Goal: Task Accomplishment & Management: Complete application form

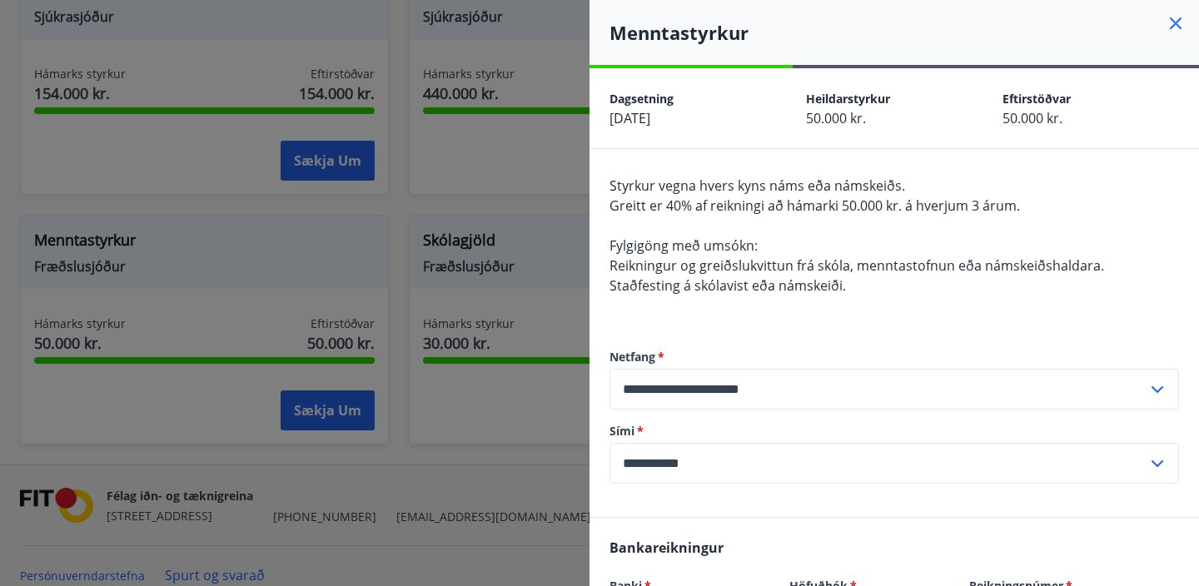
scroll to position [609, 0]
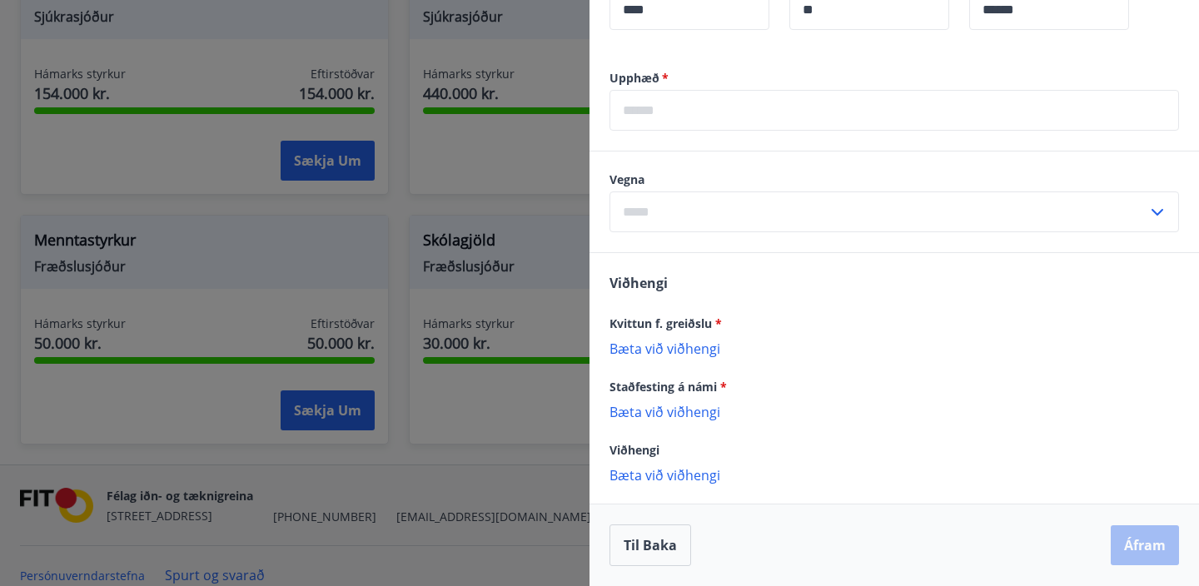
click at [689, 350] on p "Bæta við viðhengi" at bounding box center [895, 348] width 570 height 17
click at [669, 346] on p "Bæta við viðhengi" at bounding box center [895, 348] width 570 height 17
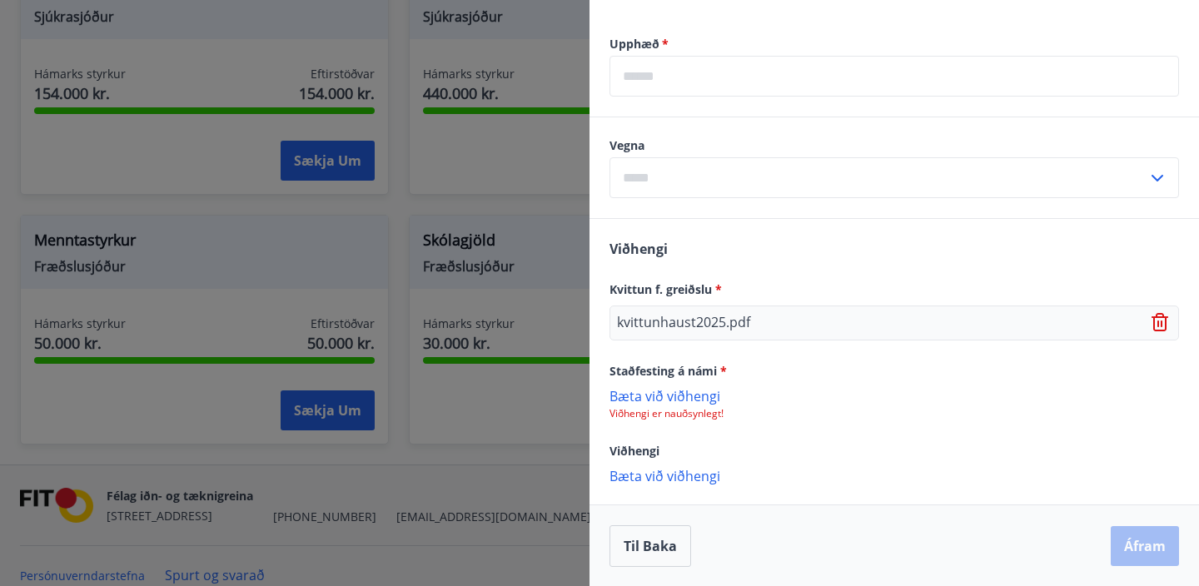
scroll to position [644, 0]
click at [684, 396] on p "Bæta við viðhengi" at bounding box center [895, 394] width 570 height 17
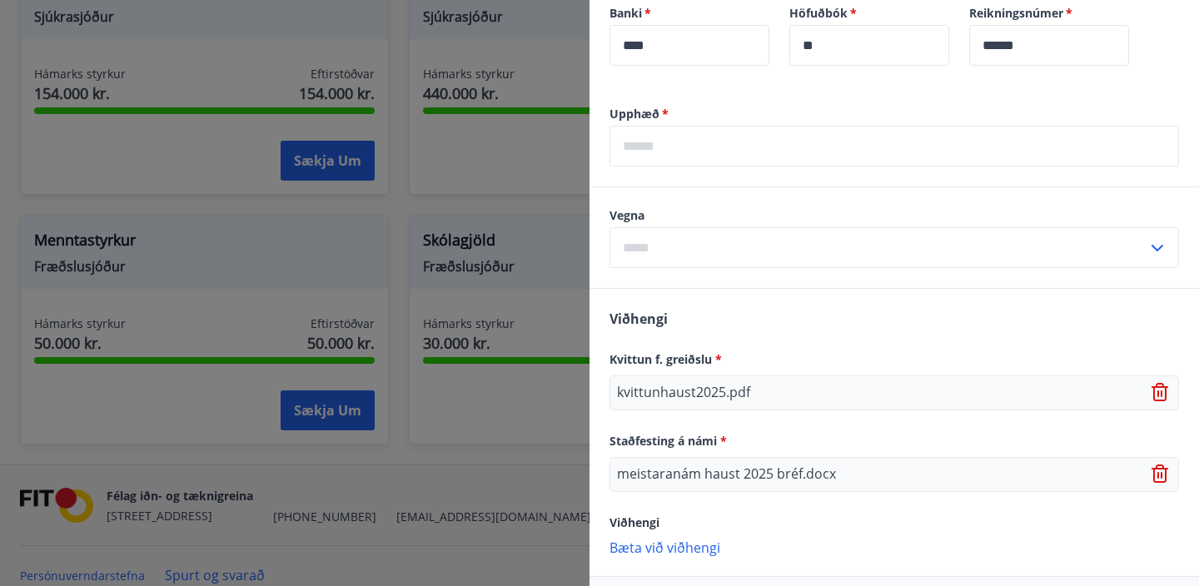
scroll to position [548, 0]
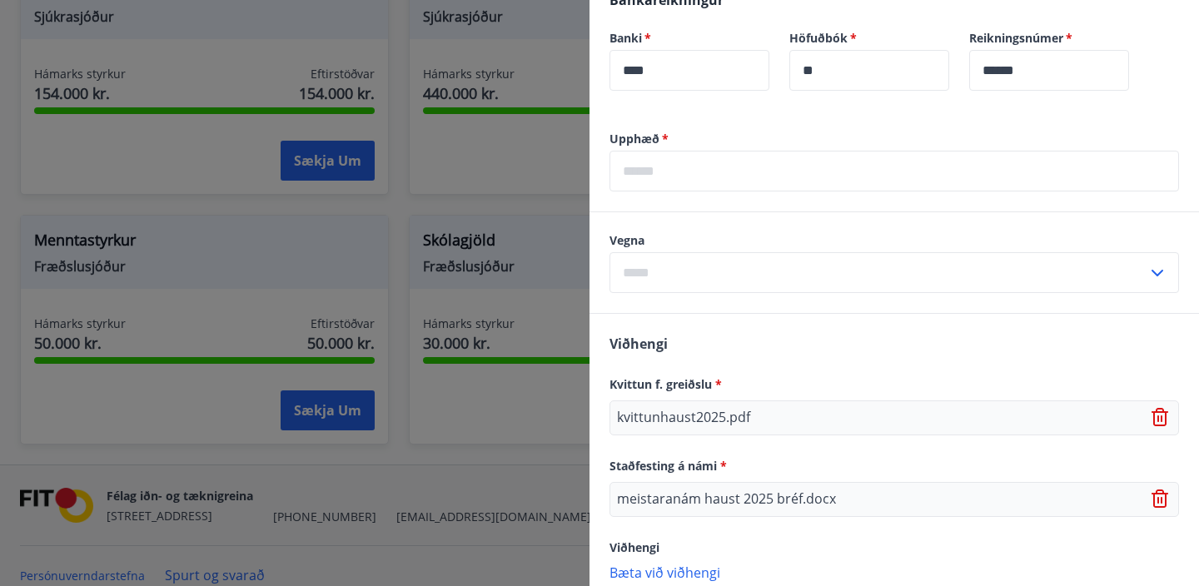
click at [658, 174] on input "text" at bounding box center [895, 171] width 570 height 41
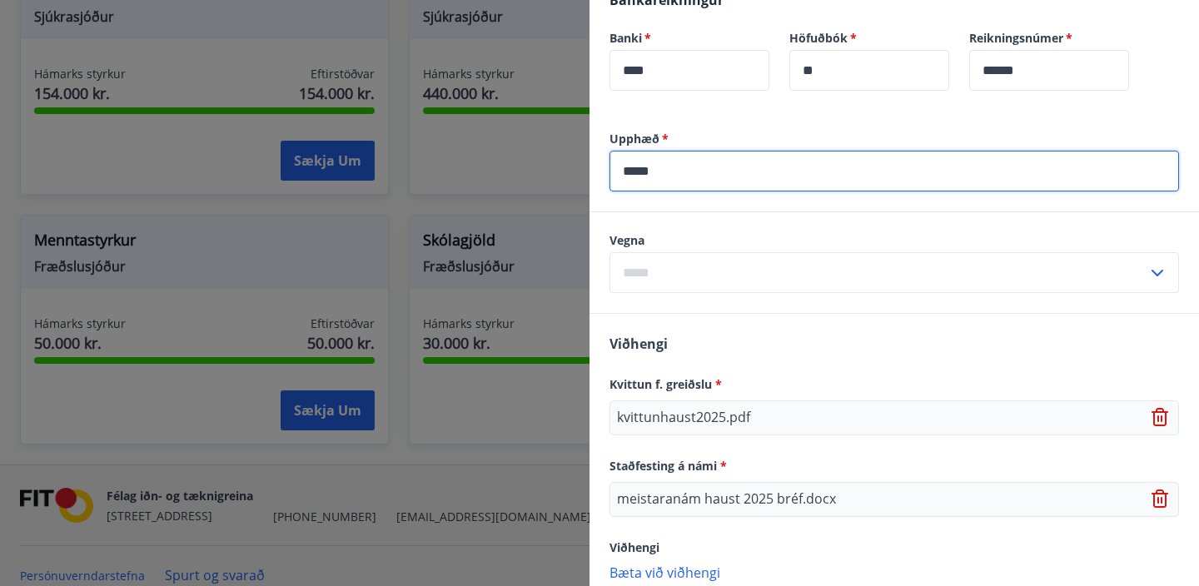
type input "*****"
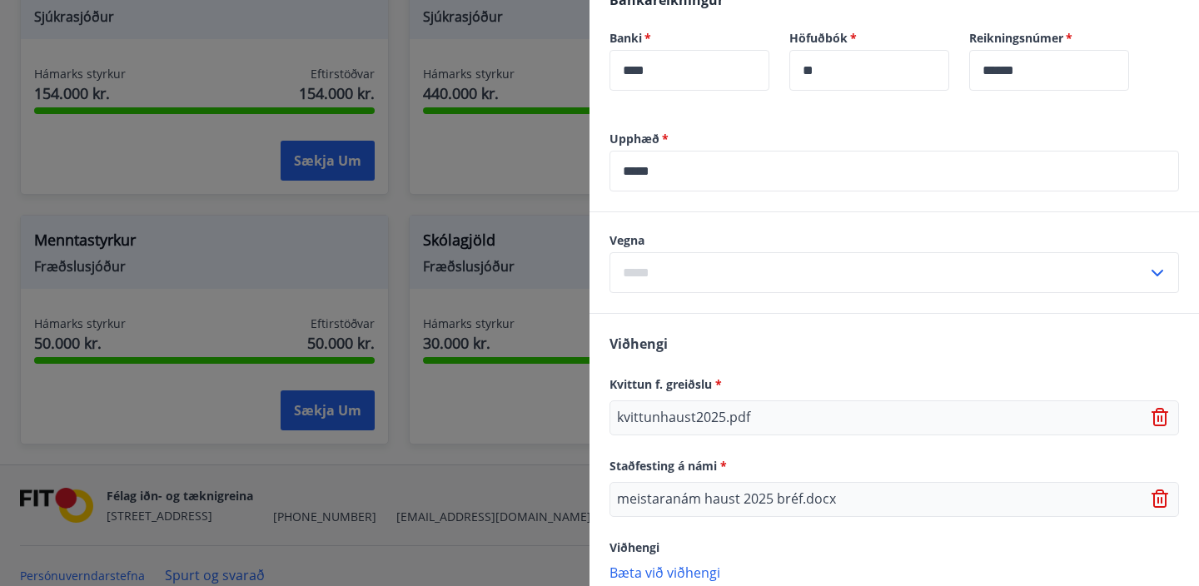
click at [765, 239] on label "Vegna" at bounding box center [895, 240] width 570 height 17
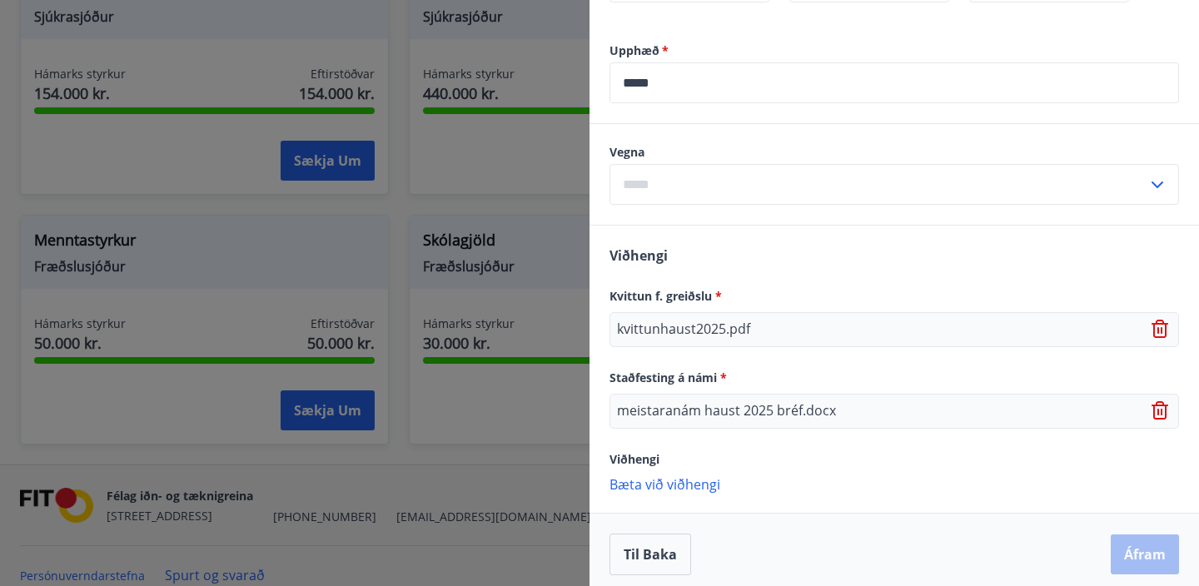
scroll to position [645, 0]
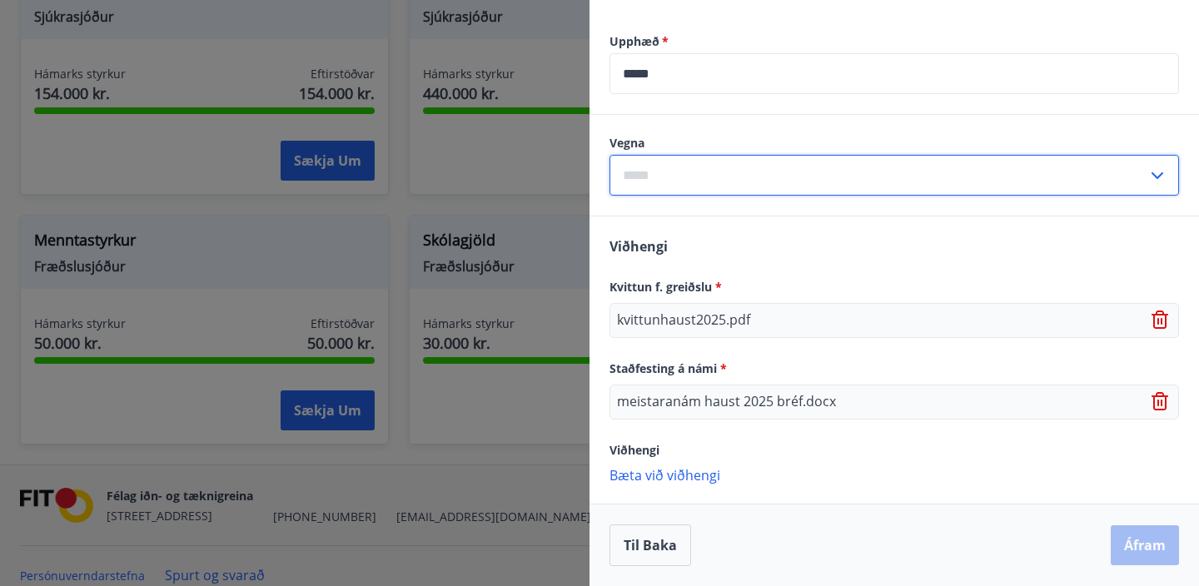
click at [759, 171] on input "text" at bounding box center [879, 175] width 538 height 41
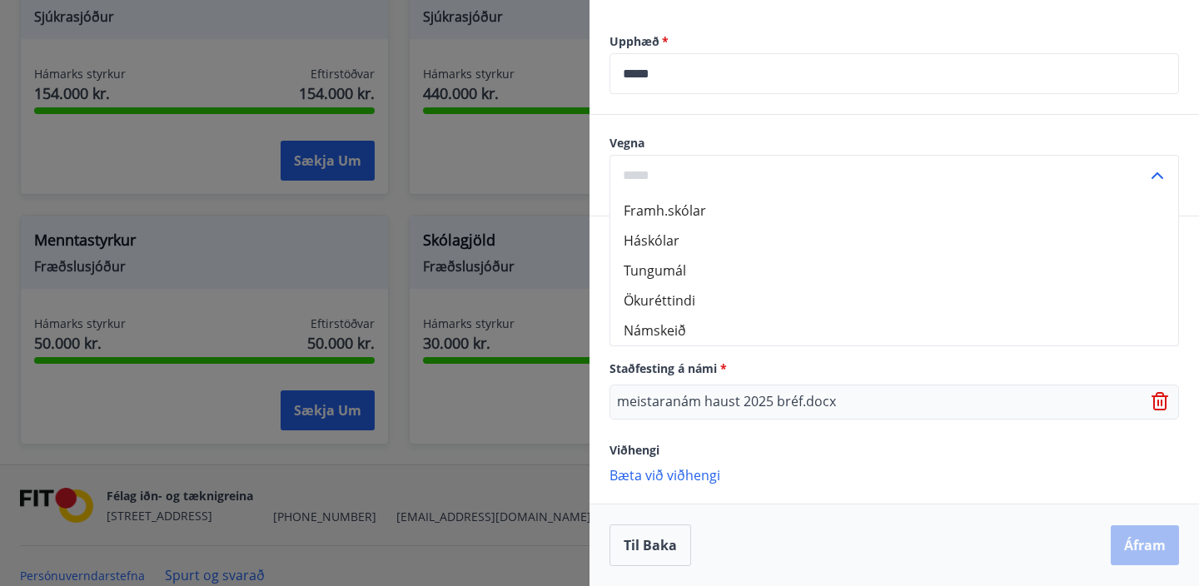
click at [748, 218] on li "Framh.skólar" at bounding box center [894, 211] width 568 height 30
type input "**********"
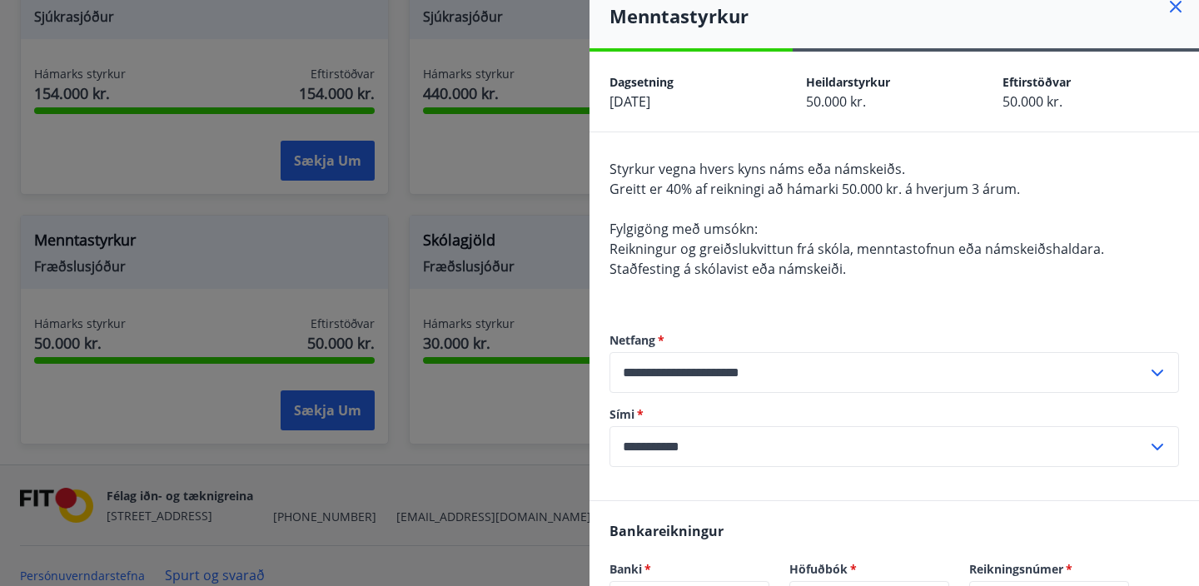
scroll to position [16, 0]
drag, startPoint x: 654, startPoint y: 193, endPoint x: 711, endPoint y: 187, distance: 57.8
click at [710, 187] on span "Greitt er 40% af reikningi að hámarki 50.000 kr. á hverjum 3 árum." at bounding box center [815, 190] width 411 height 18
click at [843, 320] on div "**********" at bounding box center [895, 401] width 570 height 202
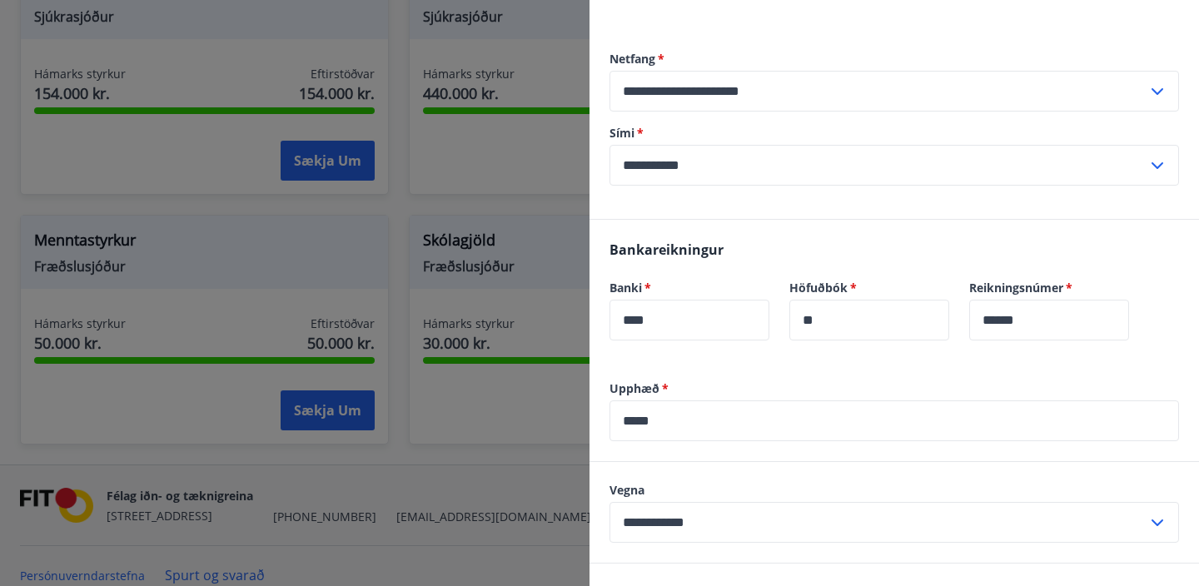
scroll to position [645, 0]
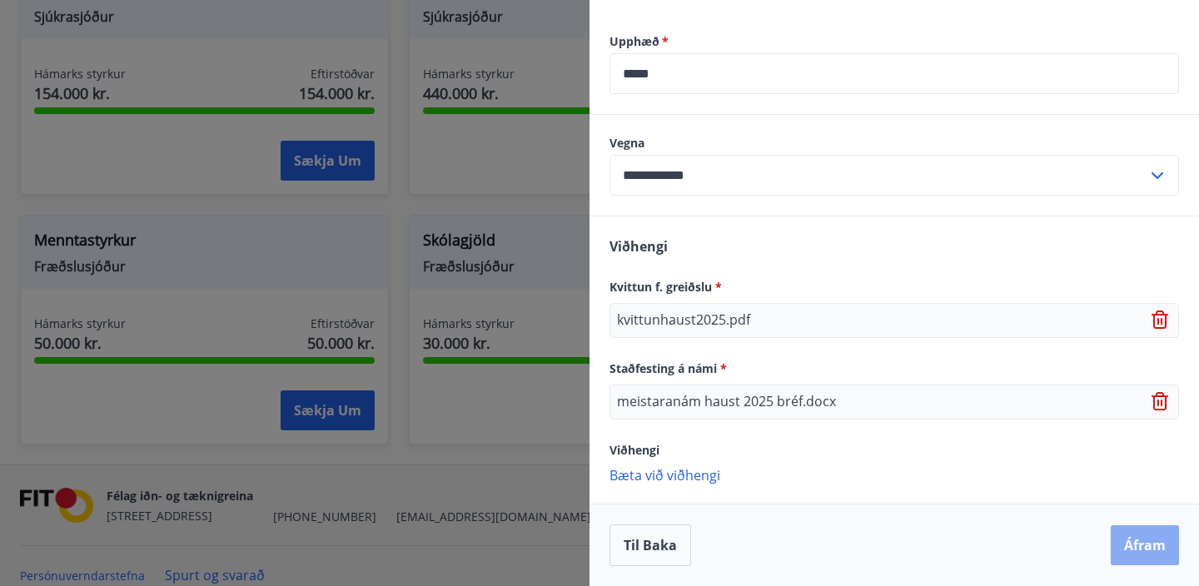
click at [1138, 562] on button "Áfram" at bounding box center [1145, 545] width 68 height 40
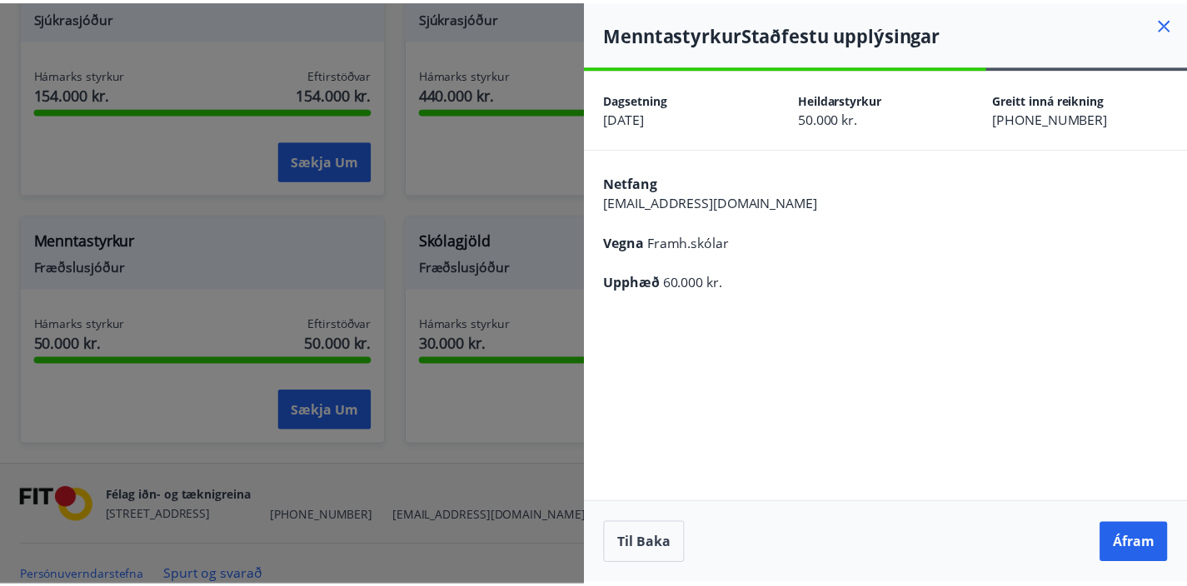
scroll to position [0, 0]
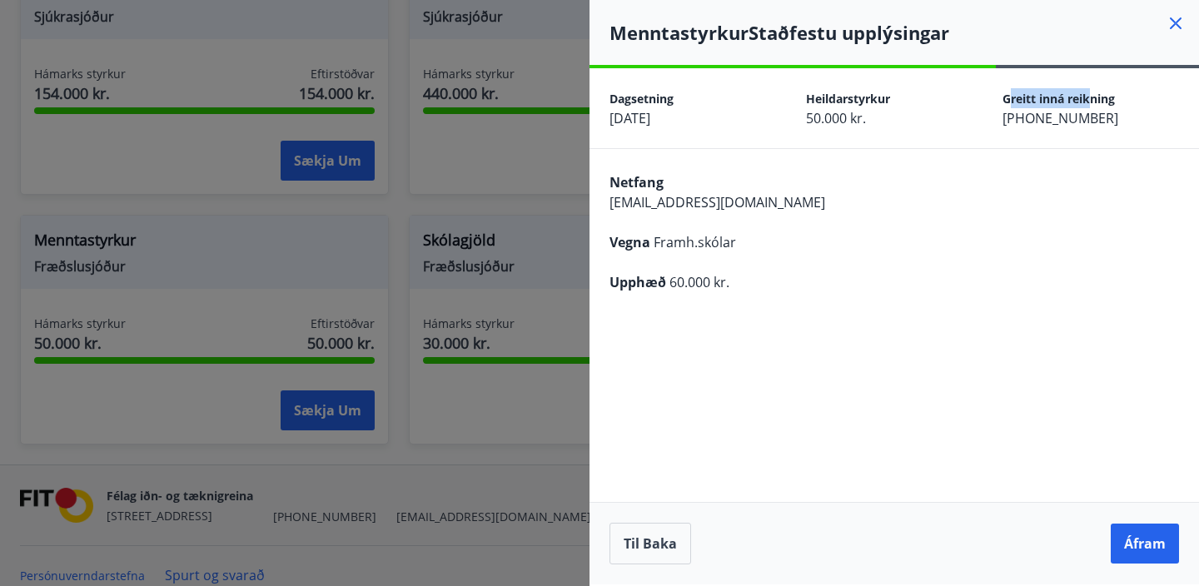
drag, startPoint x: 1010, startPoint y: 102, endPoint x: 1112, endPoint y: 105, distance: 102.5
click at [1098, 105] on span "Greitt inná reikning" at bounding box center [1059, 99] width 112 height 16
click at [1112, 106] on span "Greitt inná reikning" at bounding box center [1059, 99] width 112 height 16
drag, startPoint x: 1103, startPoint y: 115, endPoint x: 980, endPoint y: 114, distance: 123.2
click at [988, 115] on div "Dagsetning [DATE] Heildarstyrkur 50.000 kr. Greitt inná reikning [PHONE_NUMBER]" at bounding box center [895, 108] width 610 height 80
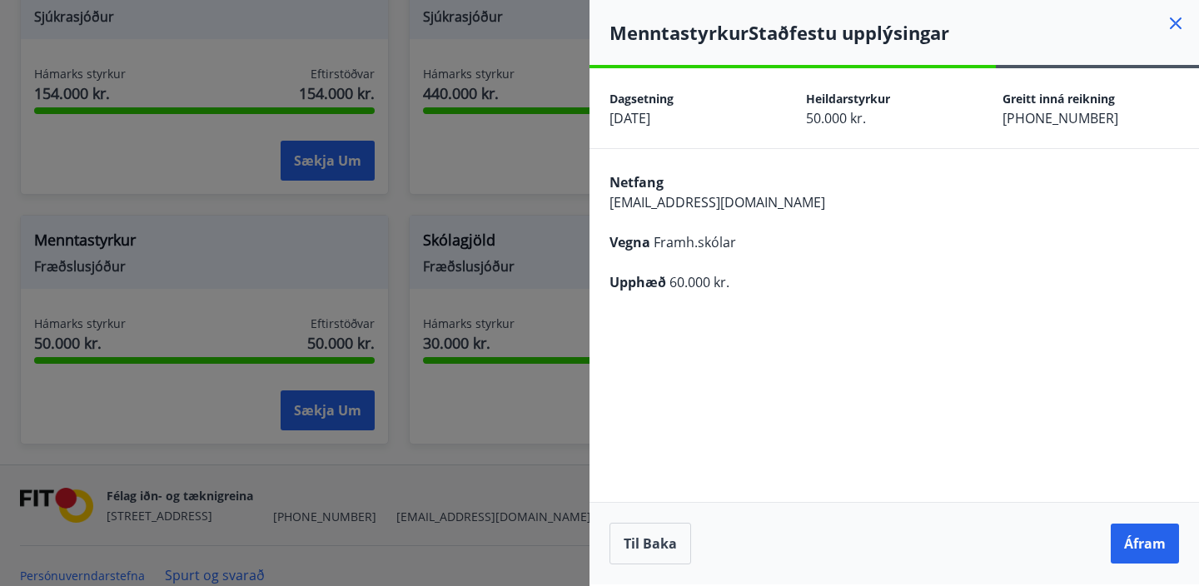
click at [1022, 153] on div "Netfang [EMAIL_ADDRESS][DOMAIN_NAME] Vegna Framh.skólar Upphæð 60.000 kr." at bounding box center [895, 230] width 610 height 163
click at [1173, 529] on button "Áfram" at bounding box center [1145, 544] width 68 height 40
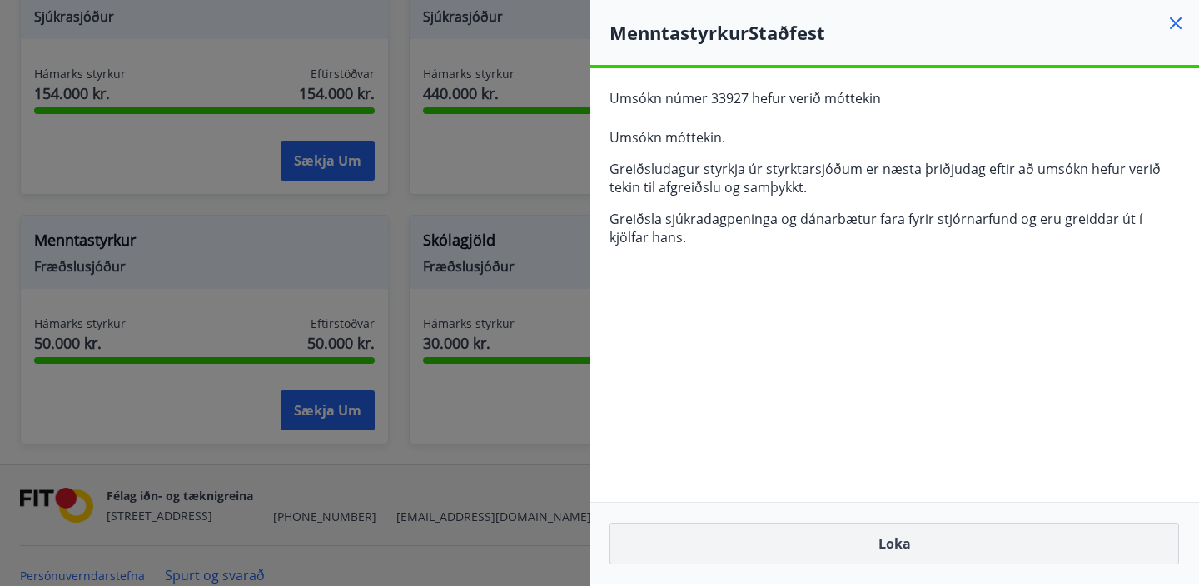
click at [891, 541] on button "Loka" at bounding box center [895, 544] width 570 height 42
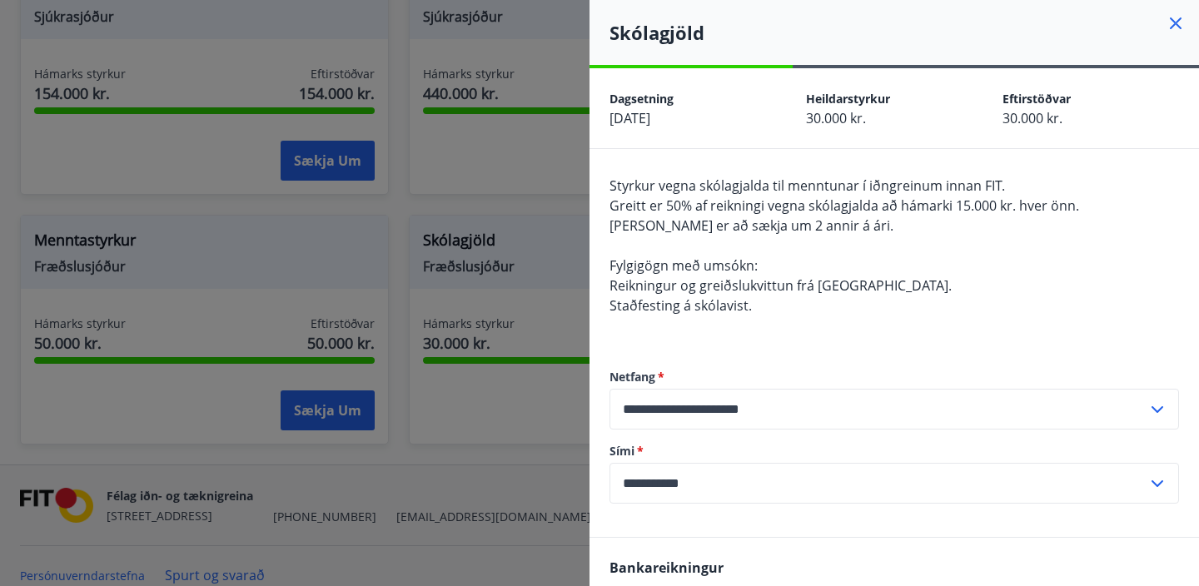
click at [403, 204] on div at bounding box center [599, 293] width 1199 height 586
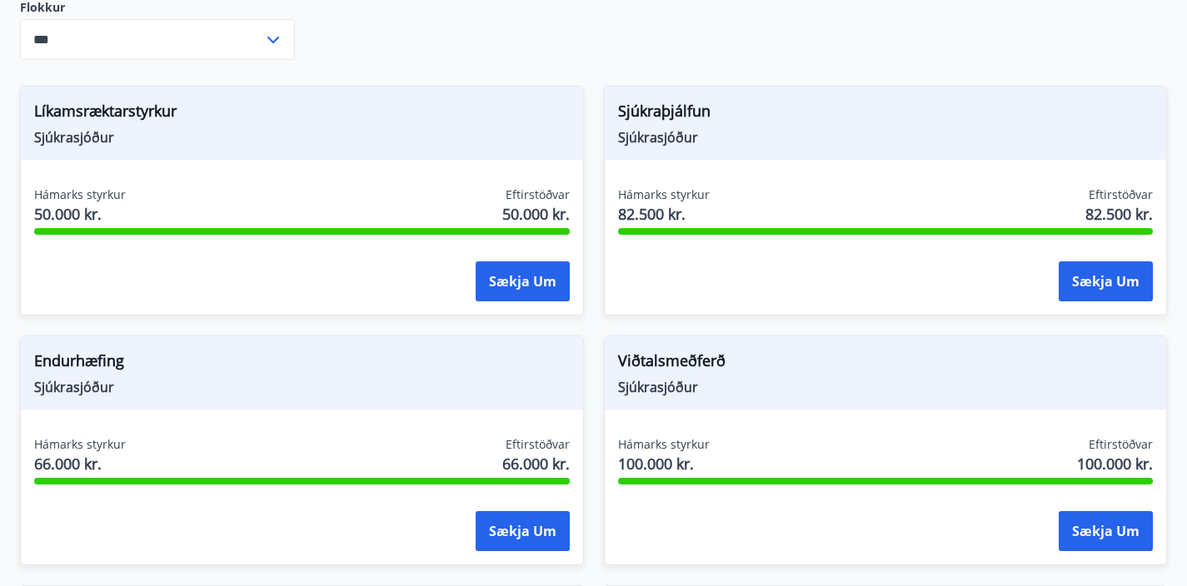
scroll to position [469, 0]
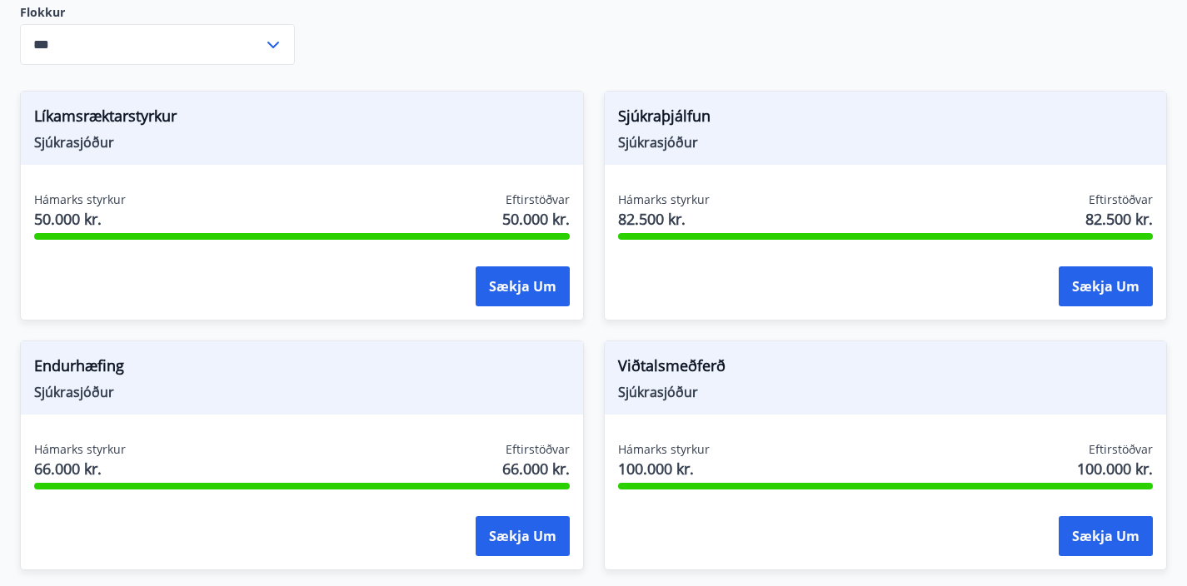
click at [505, 196] on span "Eftirstöðvar" at bounding box center [537, 200] width 64 height 17
click at [127, 114] on span "Líkamsræktarstyrkur" at bounding box center [301, 119] width 535 height 28
click at [475, 297] on button "Sækja um" at bounding box center [522, 286] width 94 height 40
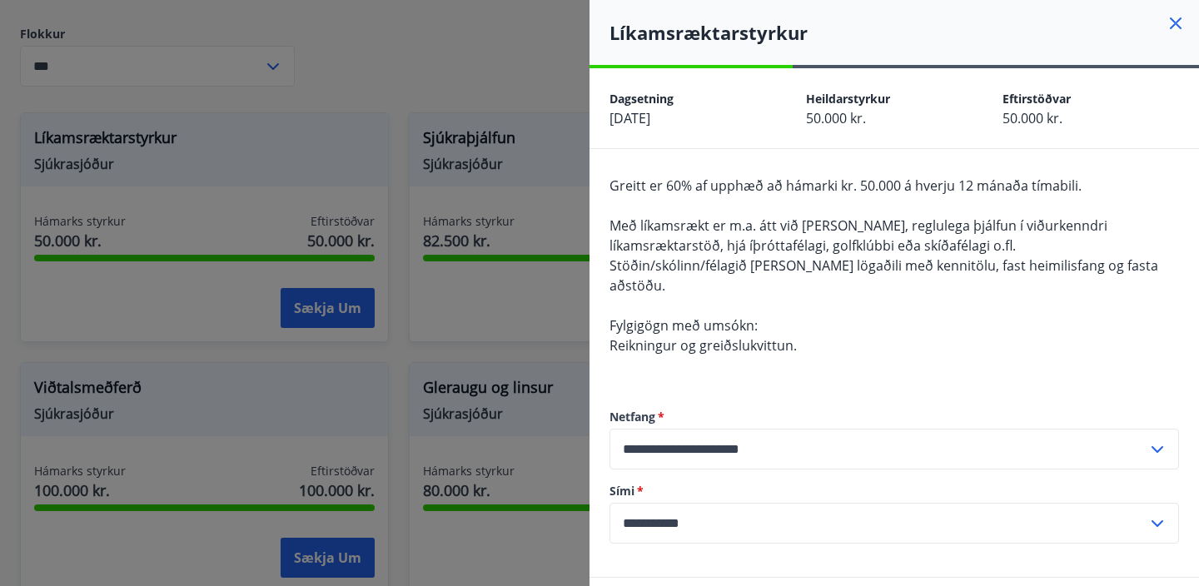
click at [1166, 25] on icon at bounding box center [1176, 23] width 20 height 20
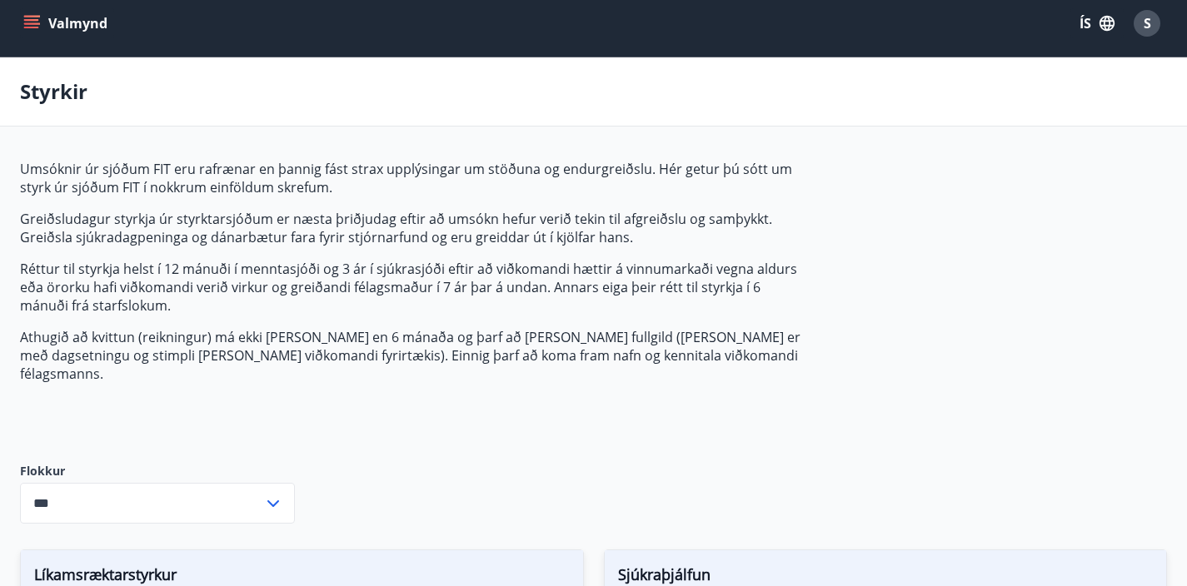
scroll to position [0, 0]
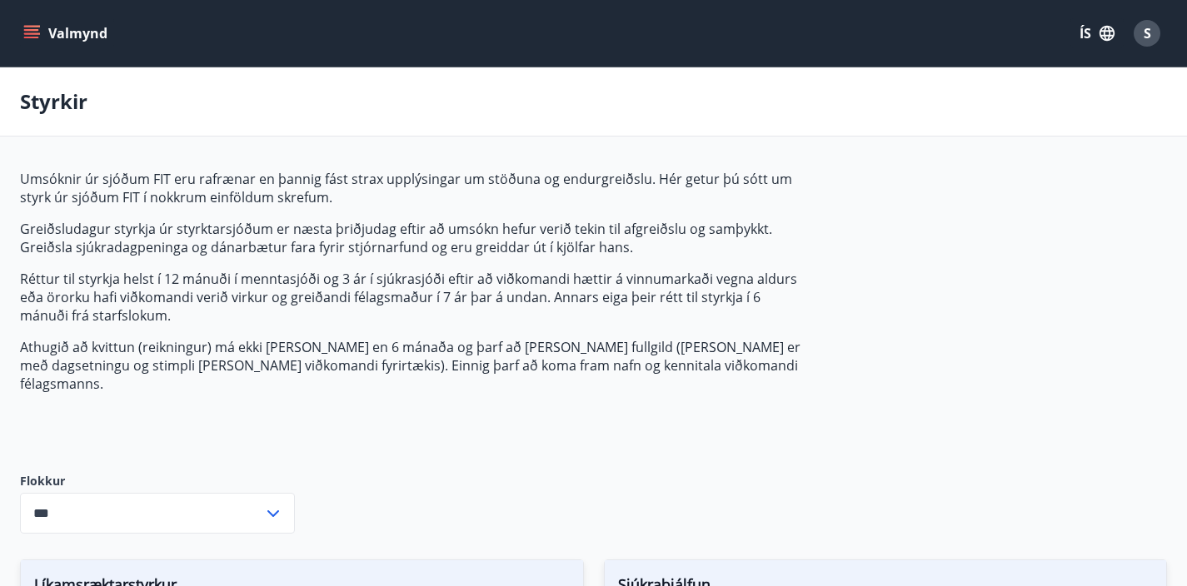
click at [32, 42] on button "Valmynd" at bounding box center [67, 33] width 94 height 30
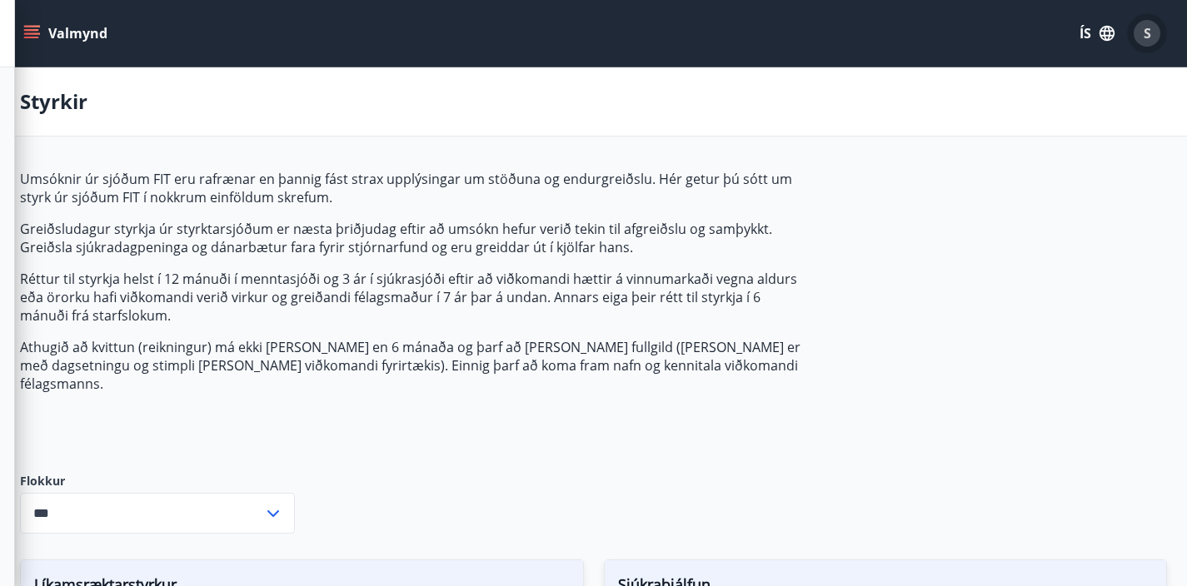
click at [1152, 38] on div "S" at bounding box center [1146, 33] width 27 height 27
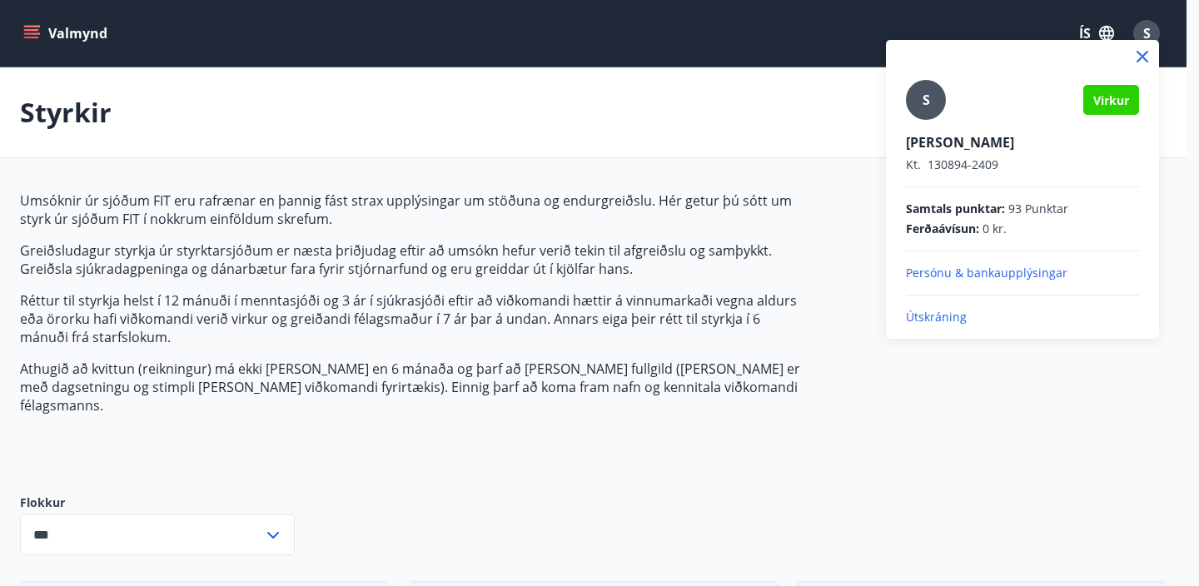
click at [923, 94] on span "S" at bounding box center [926, 100] width 7 height 18
click at [923, 122] on input "S" at bounding box center [1019, 130] width 226 height 17
click at [968, 152] on div "[PERSON_NAME]. 130894-2409" at bounding box center [1022, 153] width 233 height 40
click at [973, 144] on p "[PERSON_NAME]" at bounding box center [1022, 142] width 233 height 18
click at [1140, 60] on icon at bounding box center [1142, 57] width 20 height 20
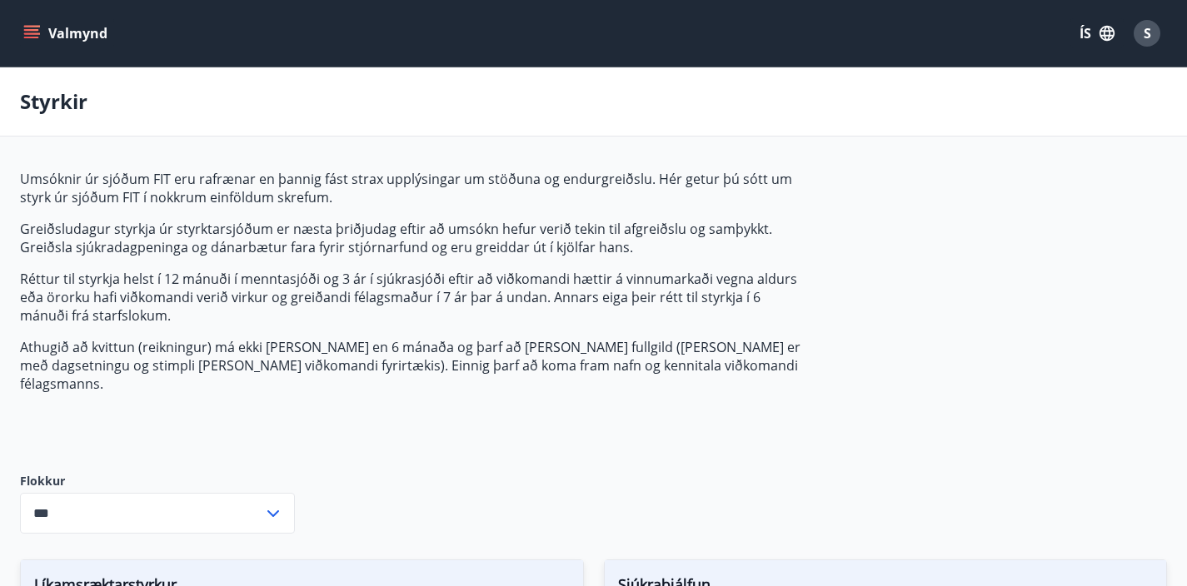
click at [24, 28] on icon "menu" at bounding box center [31, 33] width 17 height 17
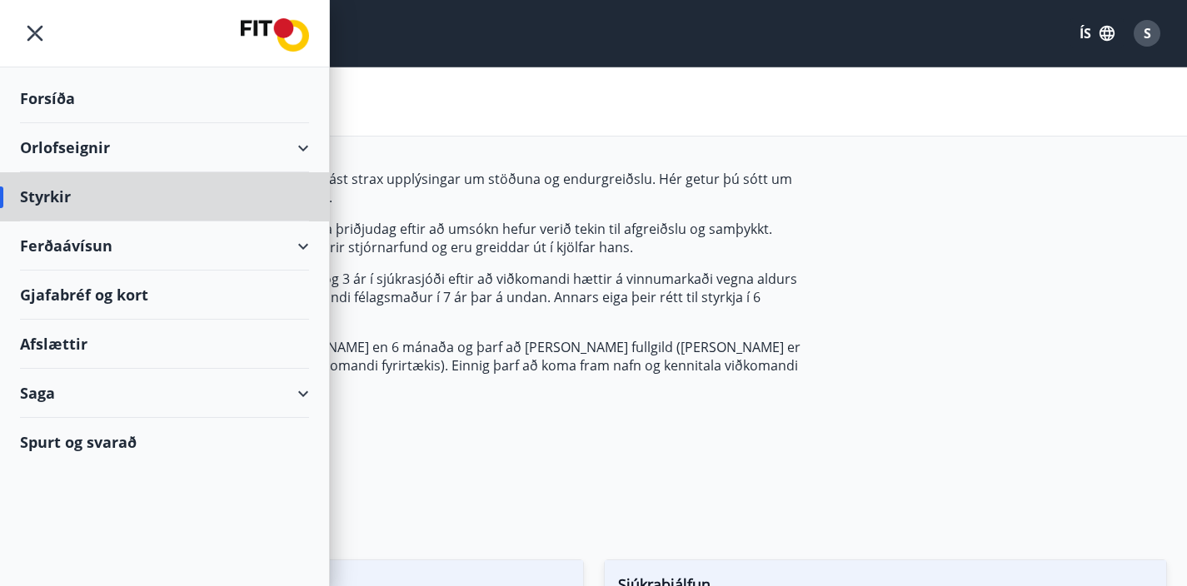
click at [123, 99] on div "Forsíða" at bounding box center [164, 98] width 289 height 49
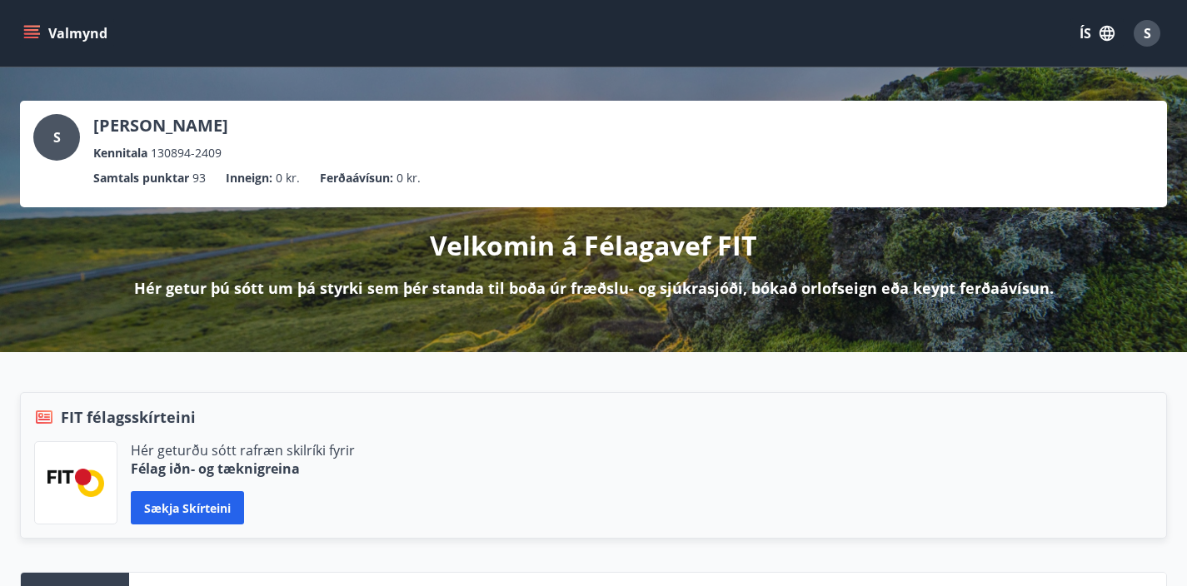
click at [187, 125] on p "[PERSON_NAME]" at bounding box center [160, 125] width 135 height 23
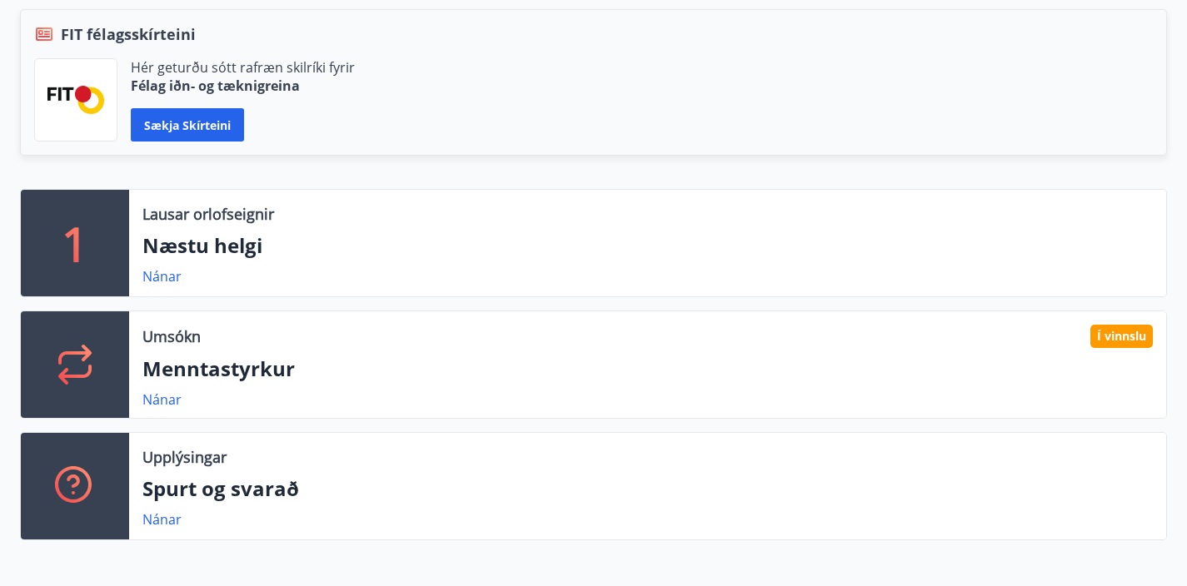
scroll to position [428, 0]
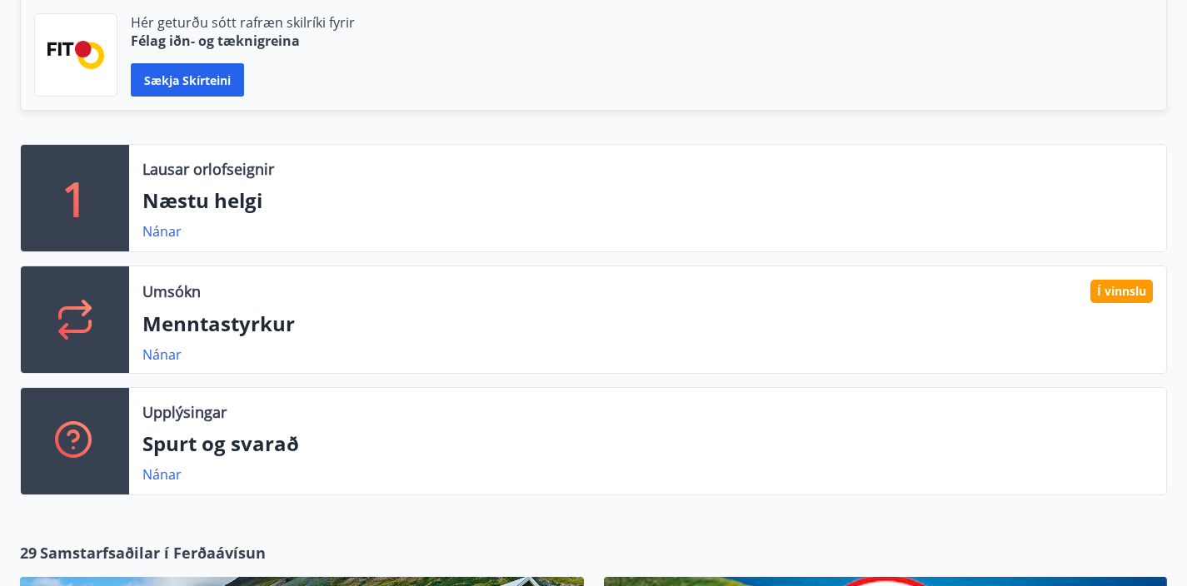
click at [346, 271] on div "Umsókn Í vinnslu Menntastyrkur Nánar" at bounding box center [647, 319] width 1037 height 107
click at [171, 346] on link "Nánar" at bounding box center [161, 355] width 39 height 18
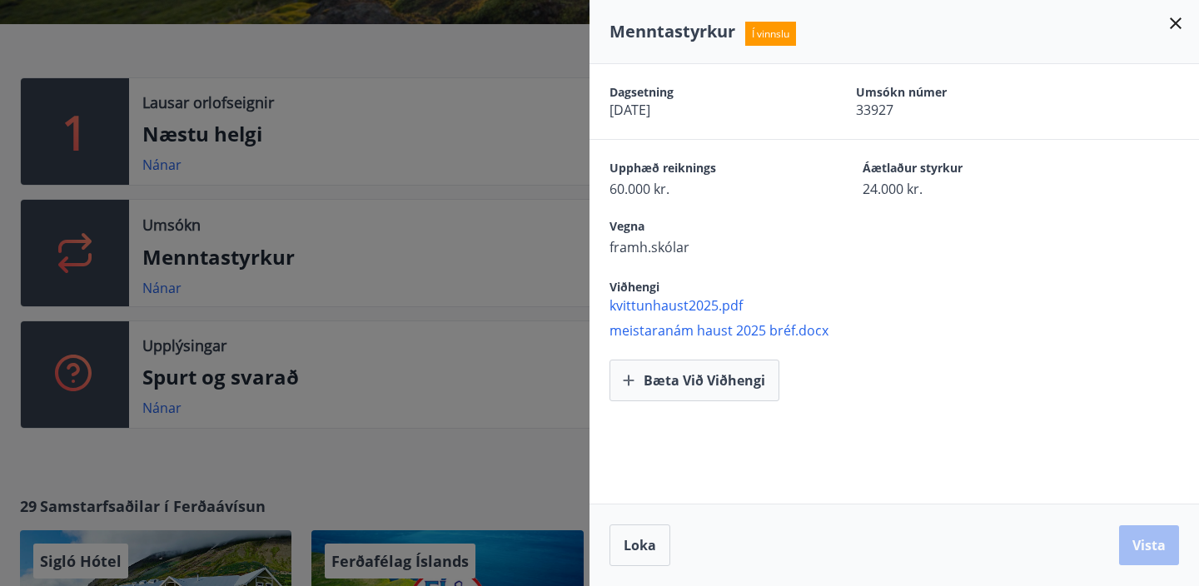
click at [511, 380] on div at bounding box center [599, 293] width 1199 height 586
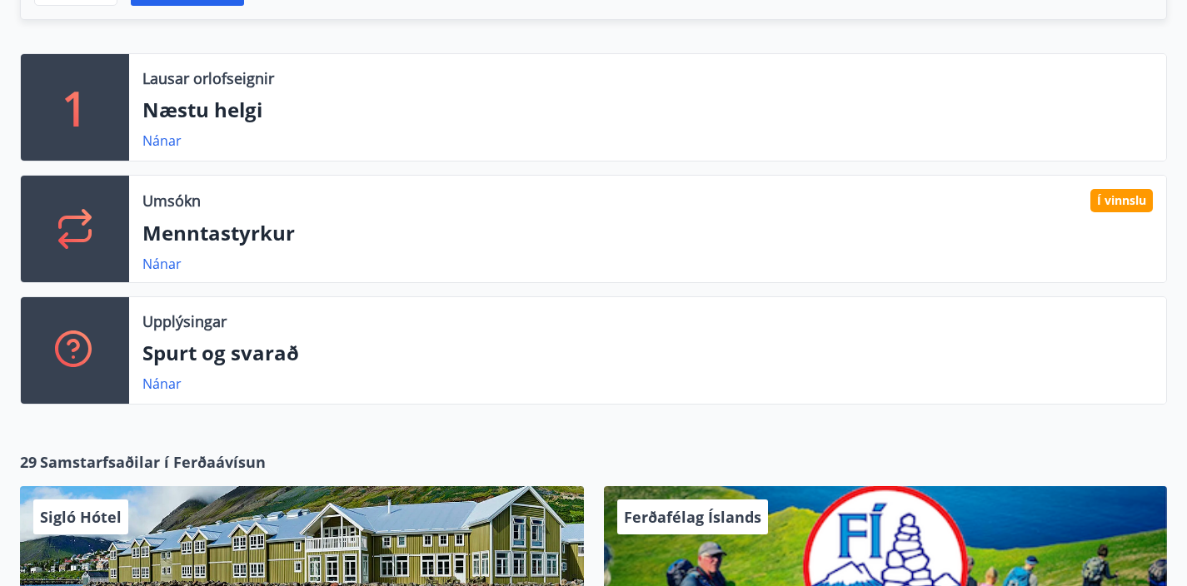
scroll to position [465, 0]
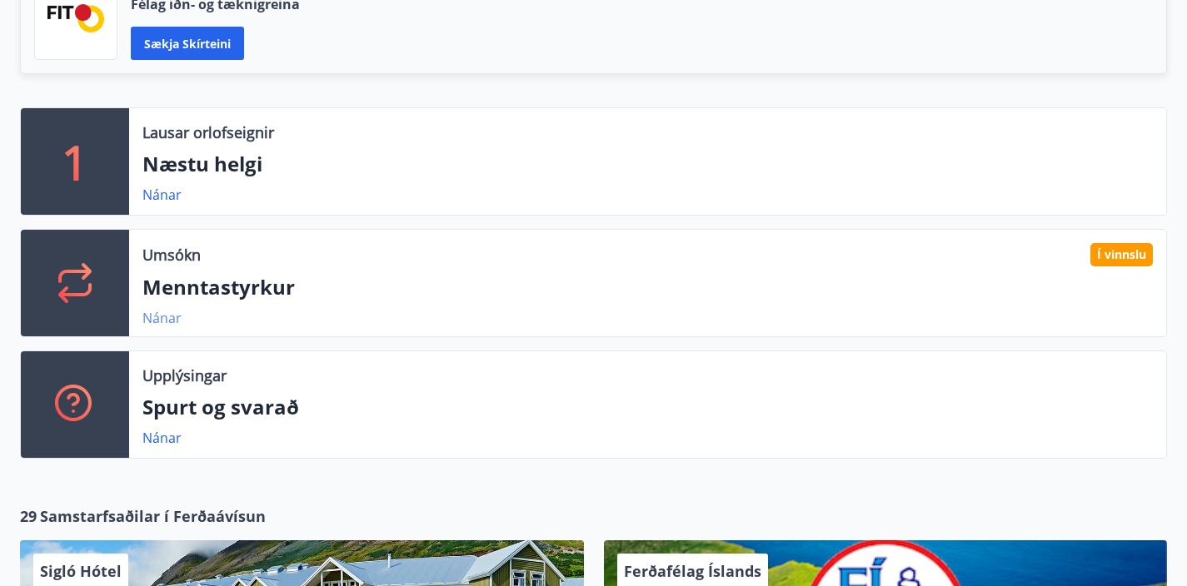
click at [153, 309] on link "Nánar" at bounding box center [161, 318] width 39 height 18
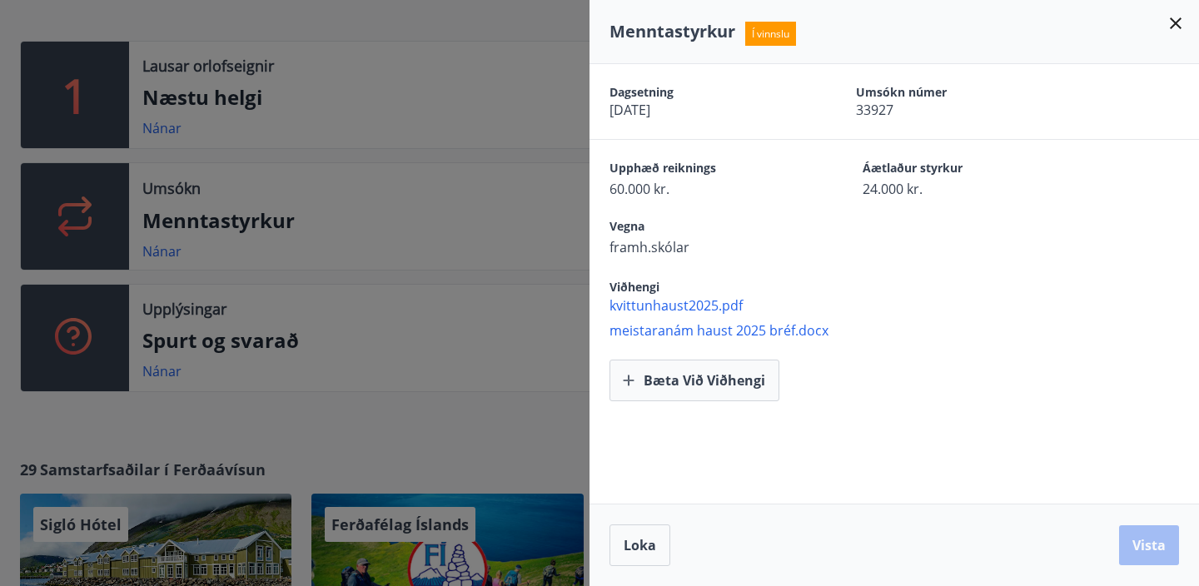
click at [761, 35] on span "Í vinnslu" at bounding box center [770, 34] width 51 height 24
drag, startPoint x: 920, startPoint y: 196, endPoint x: 862, endPoint y: 197, distance: 58.3
click at [863, 197] on span "24.000 kr." at bounding box center [960, 189] width 195 height 18
click at [880, 236] on div "Vegna framh.skólar" at bounding box center [905, 237] width 590 height 38
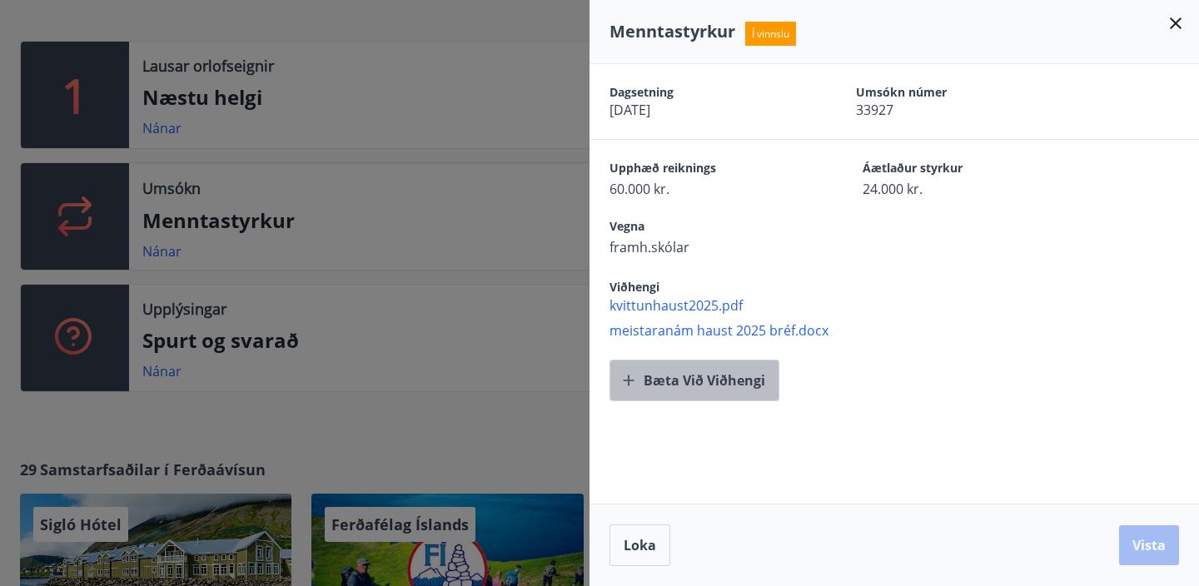
click at [700, 376] on button "Bæta við viðhengi" at bounding box center [695, 381] width 170 height 42
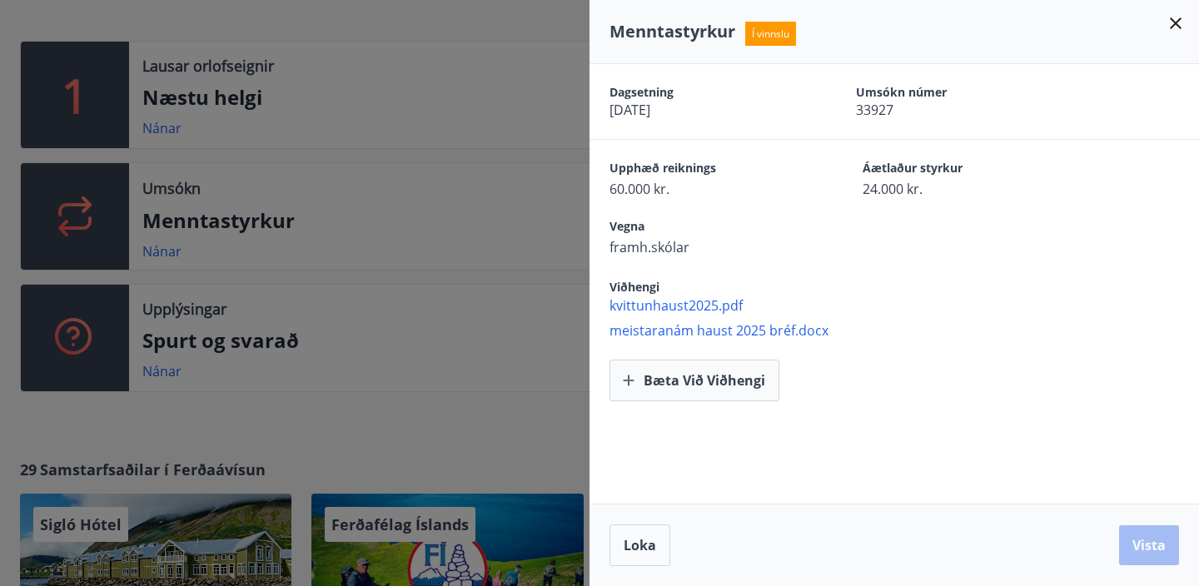
click at [1177, 15] on icon at bounding box center [1176, 23] width 20 height 20
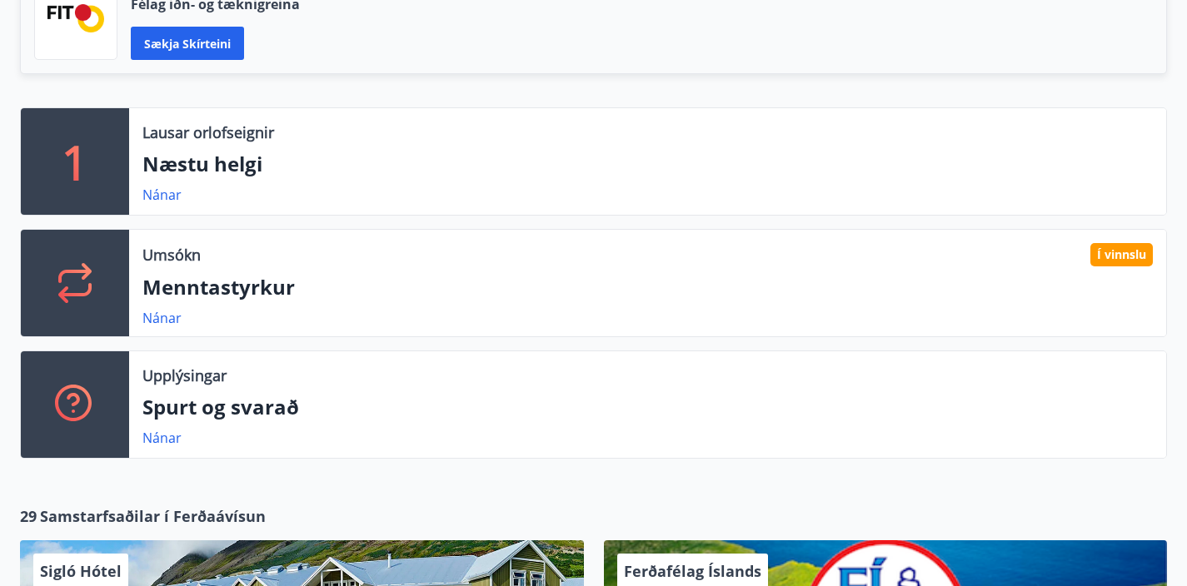
click at [102, 230] on div at bounding box center [75, 283] width 108 height 107
click at [76, 263] on icon at bounding box center [75, 283] width 40 height 40
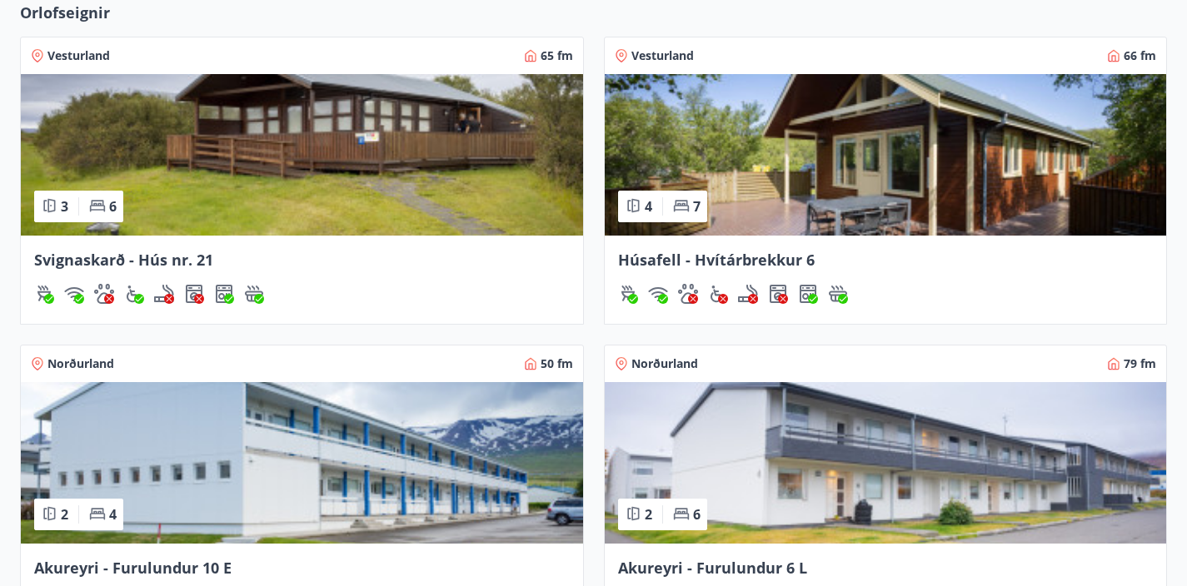
scroll to position [1549, 0]
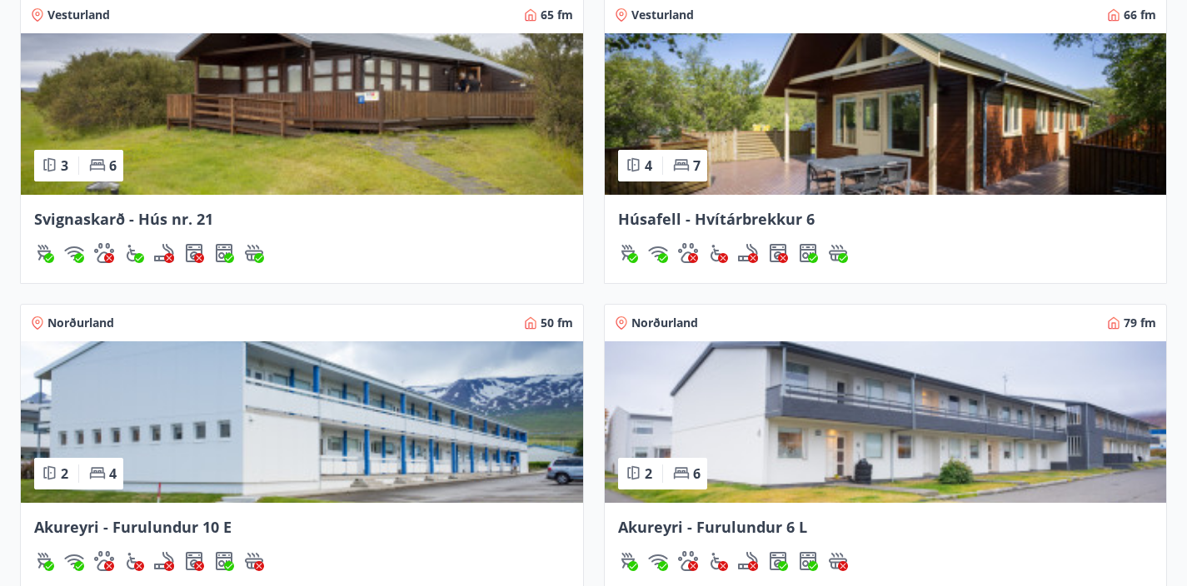
drag, startPoint x: 371, startPoint y: 495, endPoint x: 420, endPoint y: 497, distance: 49.2
copy span "[EMAIL_ADDRESS][DOMAIN_NAME]"
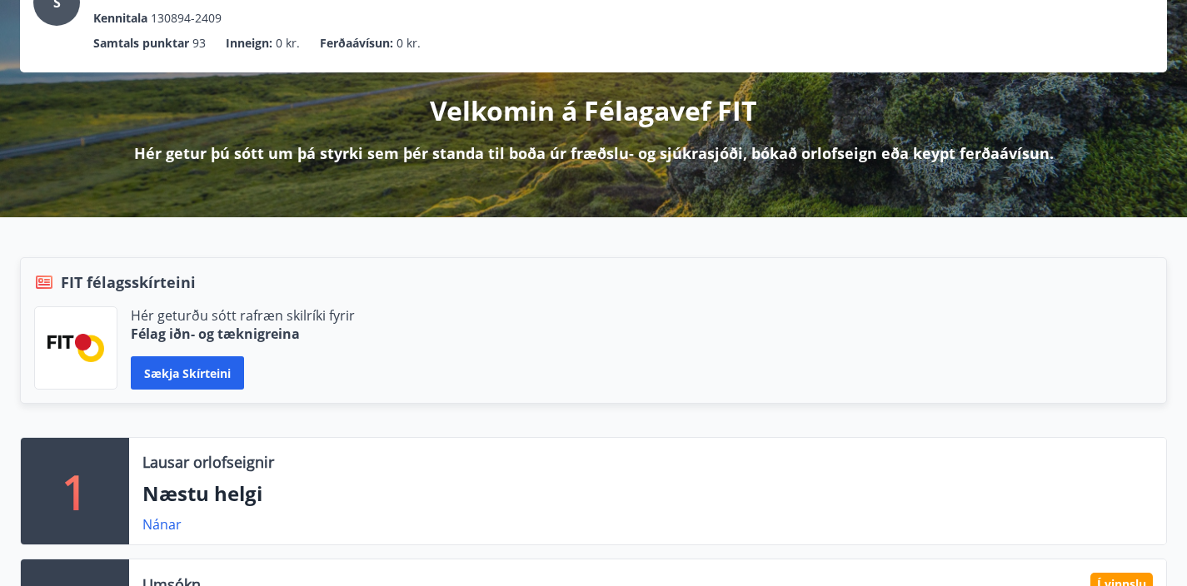
scroll to position [0, 0]
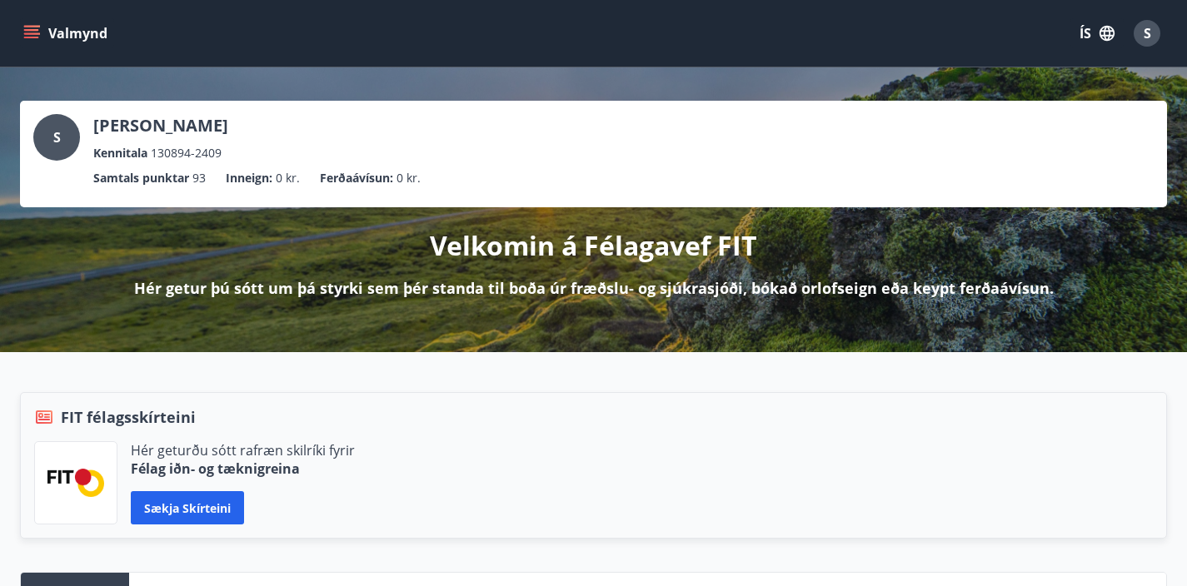
click at [37, 42] on button "Valmynd" at bounding box center [67, 33] width 94 height 30
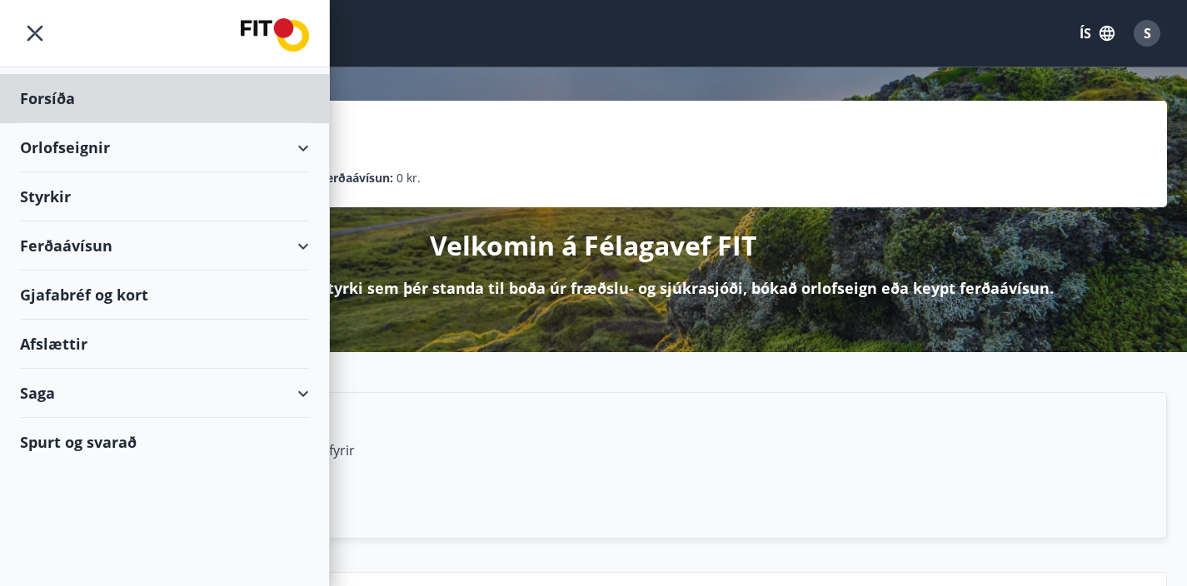
click at [203, 197] on div "Styrkir" at bounding box center [164, 196] width 289 height 49
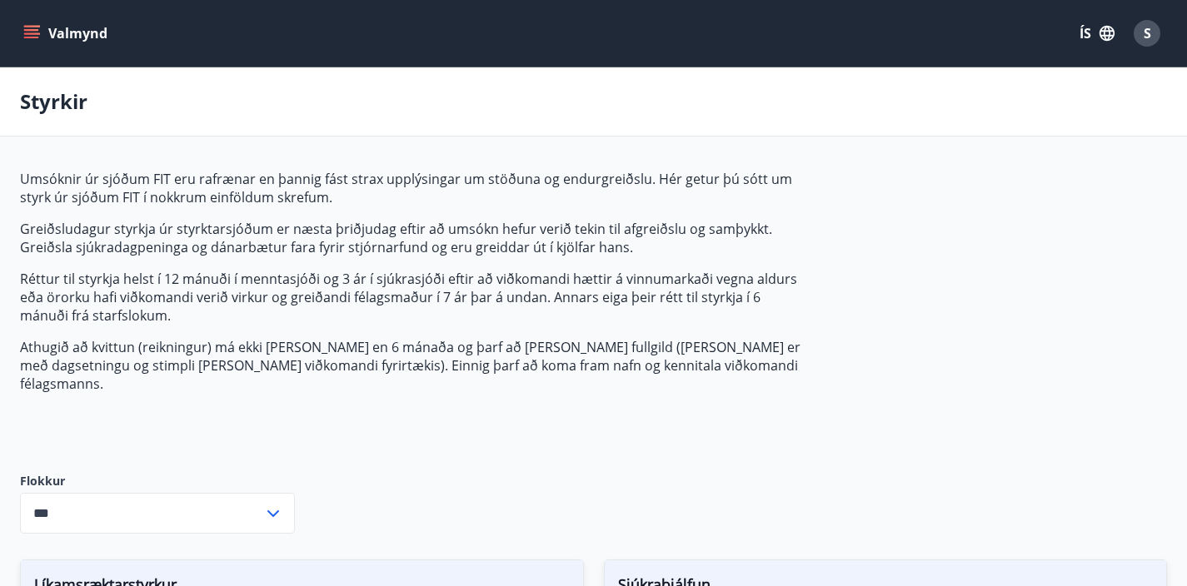
type input "***"
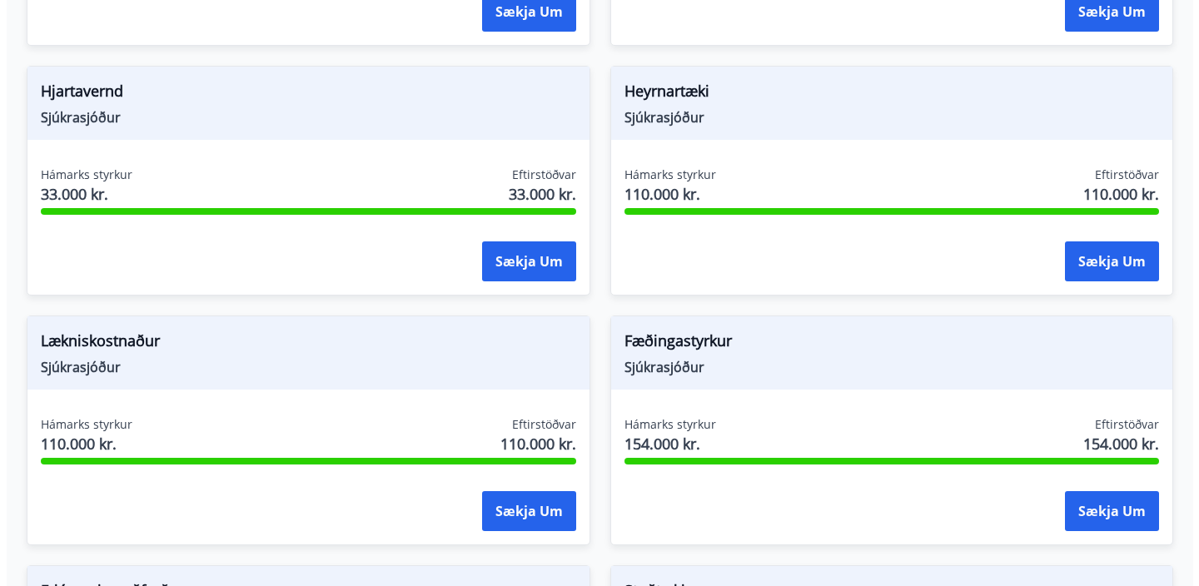
scroll to position [1366, 0]
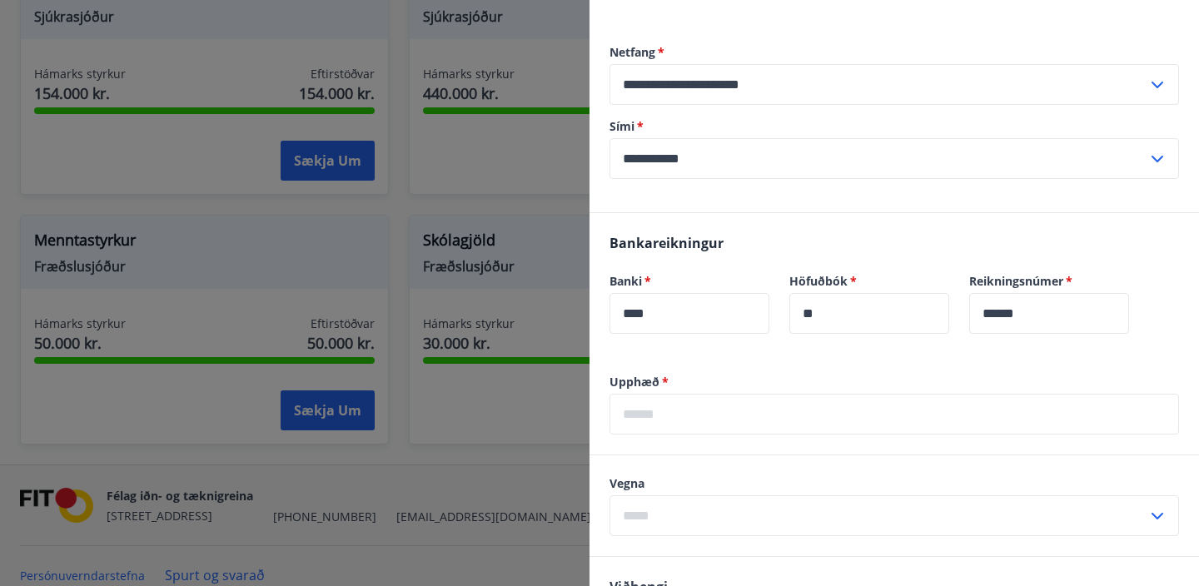
scroll to position [443, 0]
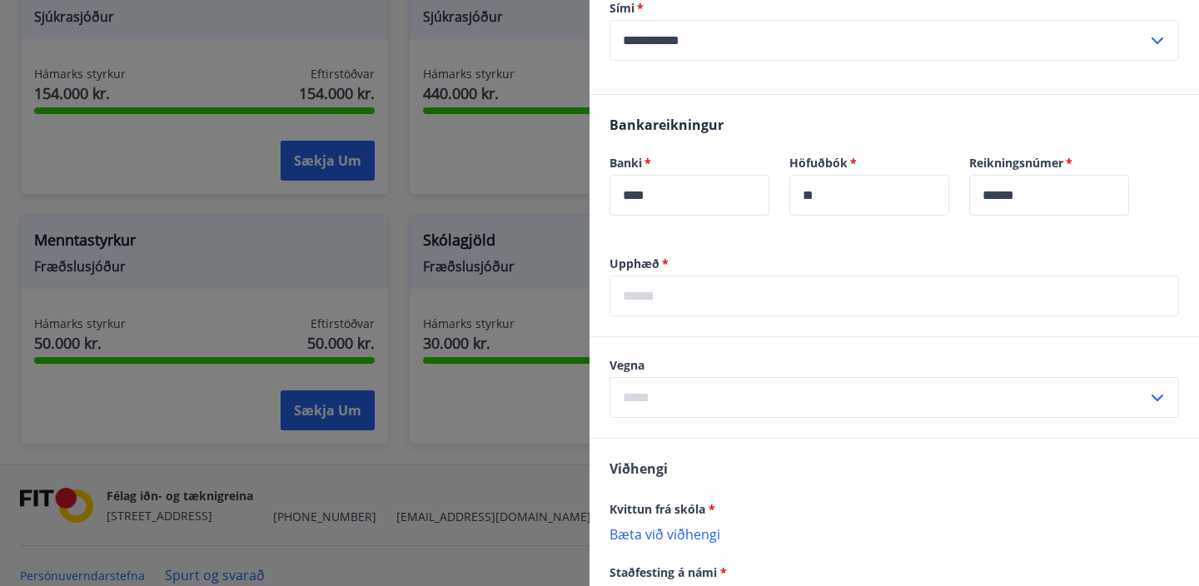
click at [776, 302] on input "text" at bounding box center [895, 296] width 570 height 41
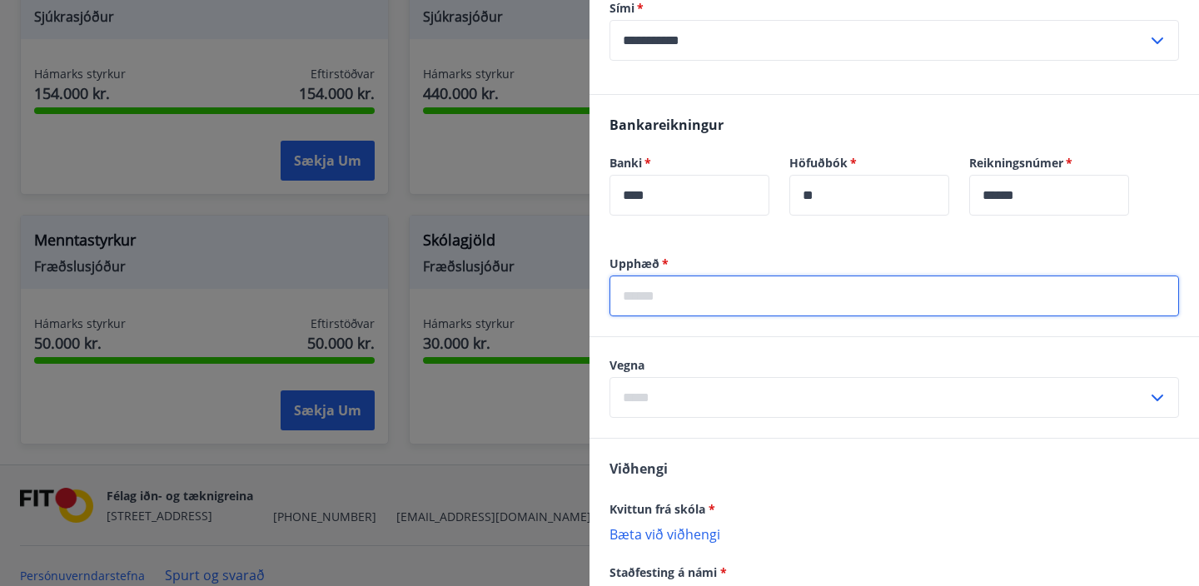
type input "*****"
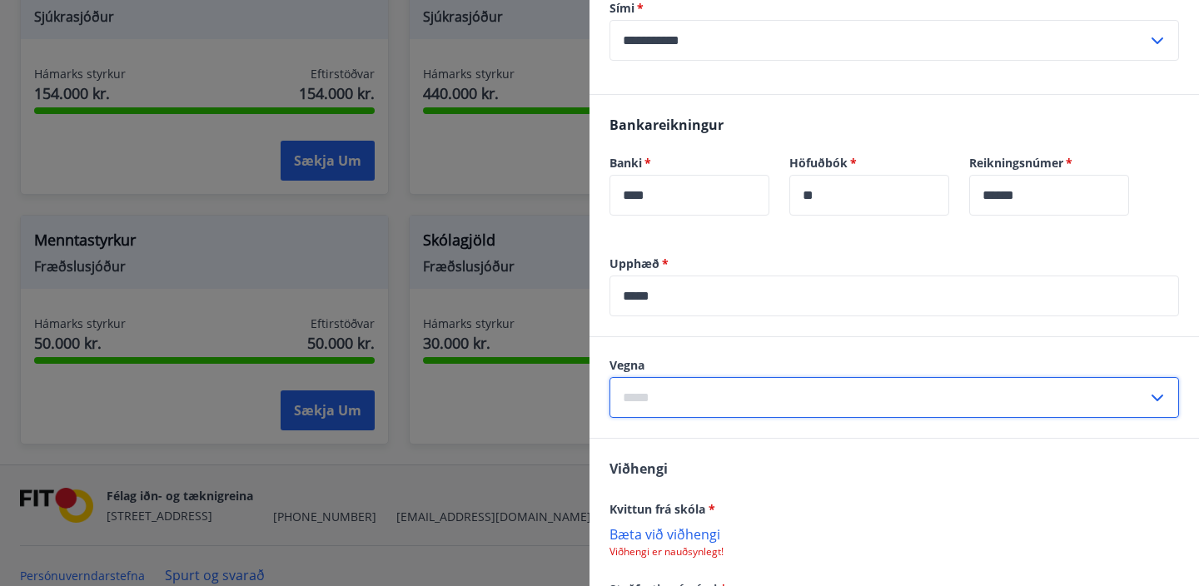
click at [738, 394] on input "text" at bounding box center [879, 397] width 538 height 41
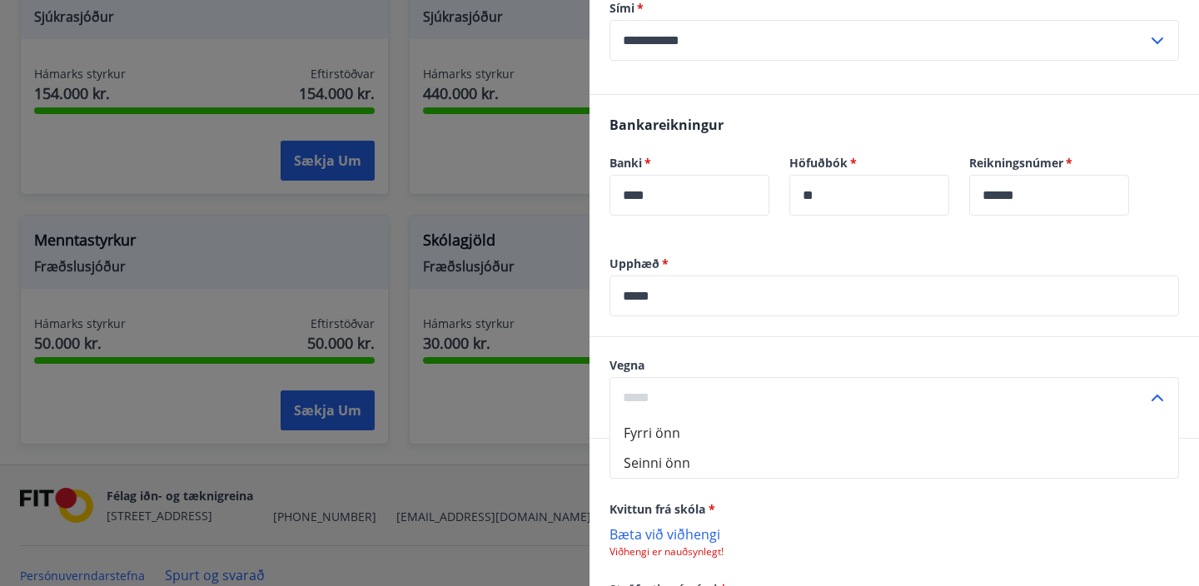
click at [669, 464] on li "Seinni önn" at bounding box center [894, 463] width 568 height 30
type input "**********"
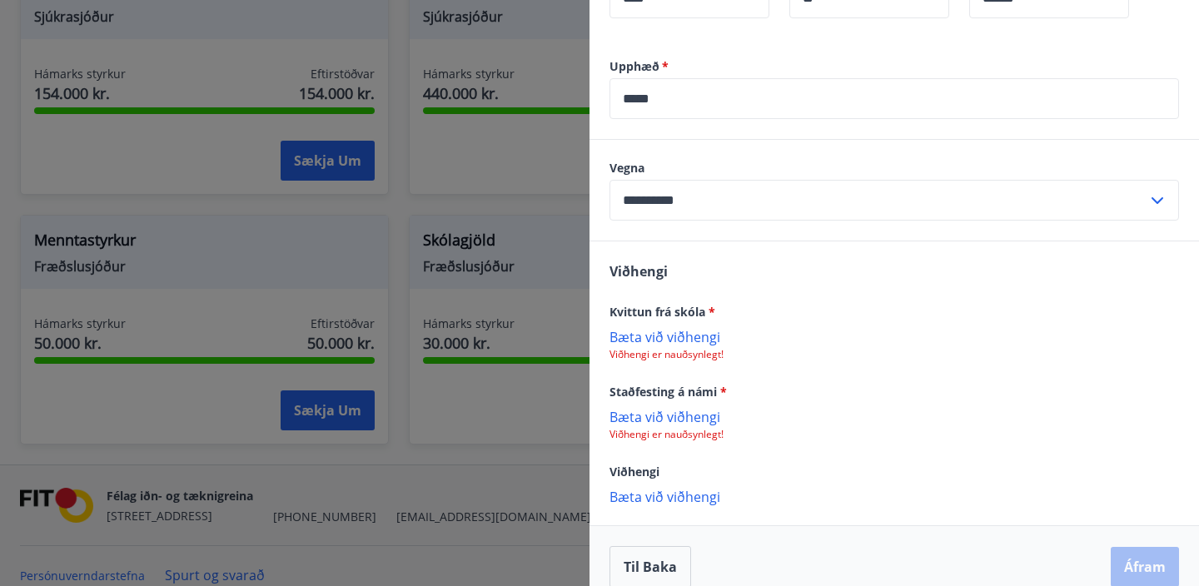
scroll to position [662, 0]
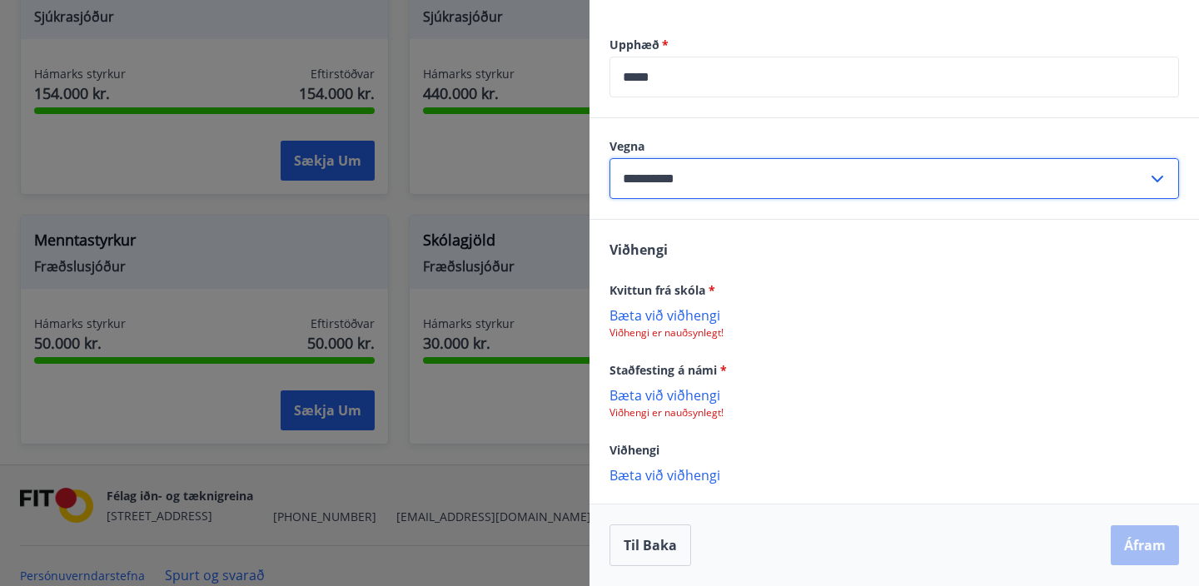
click at [751, 185] on input "**********" at bounding box center [879, 178] width 538 height 41
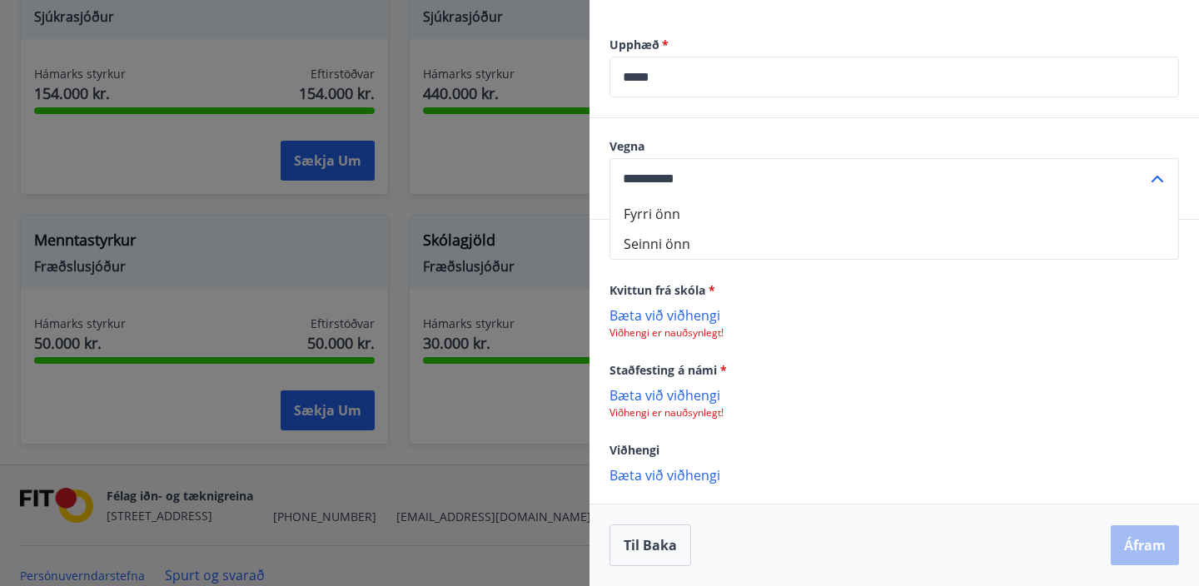
click at [721, 243] on li "Seinni önn" at bounding box center [894, 244] width 568 height 30
click at [685, 319] on p "Bæta við viðhengi" at bounding box center [895, 314] width 570 height 17
click at [668, 415] on p "Viðhengi er nauðsynlegt!" at bounding box center [895, 414] width 570 height 13
click at [662, 401] on p "Bæta við viðhengi" at bounding box center [895, 396] width 570 height 17
click at [659, 418] on p "Viðhengi er nauðsynlegt!" at bounding box center [895, 414] width 570 height 13
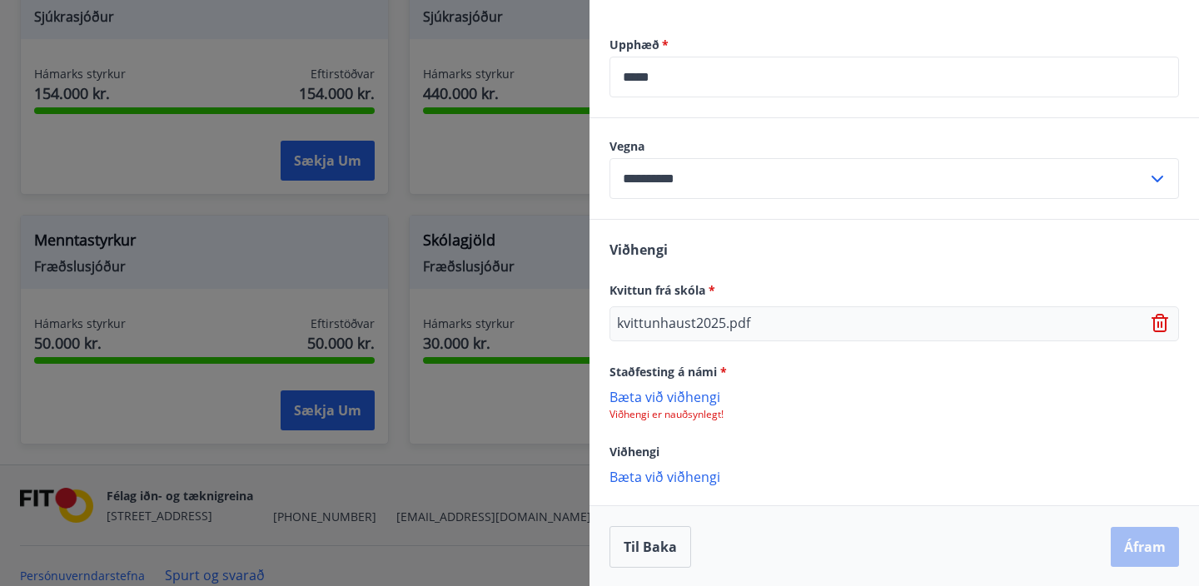
click at [675, 401] on p "Bæta við viðhengi" at bounding box center [895, 396] width 570 height 17
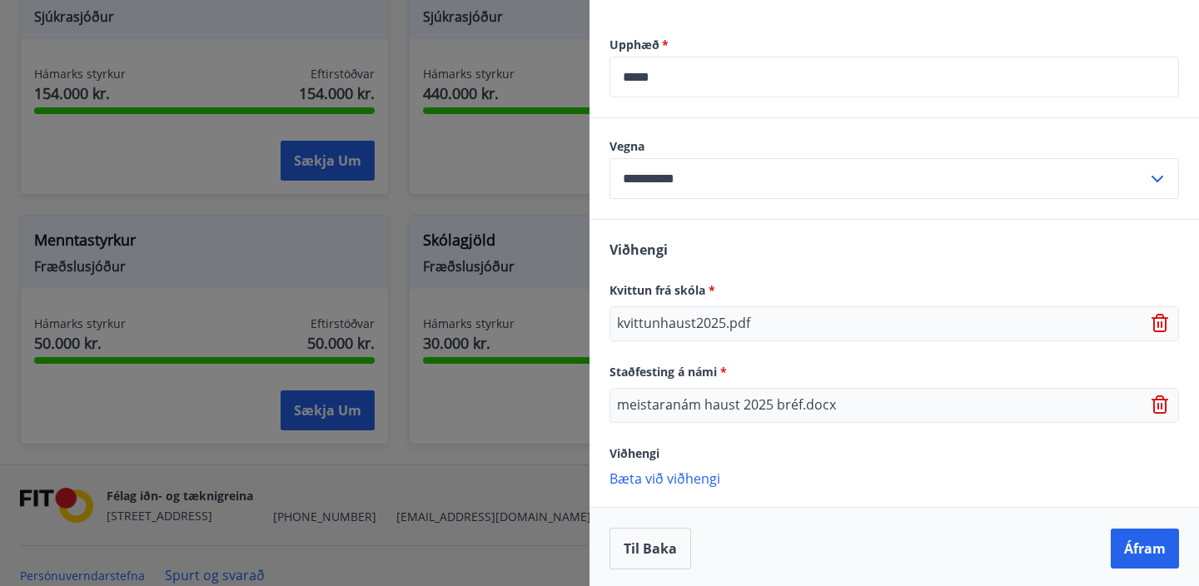
scroll to position [665, 0]
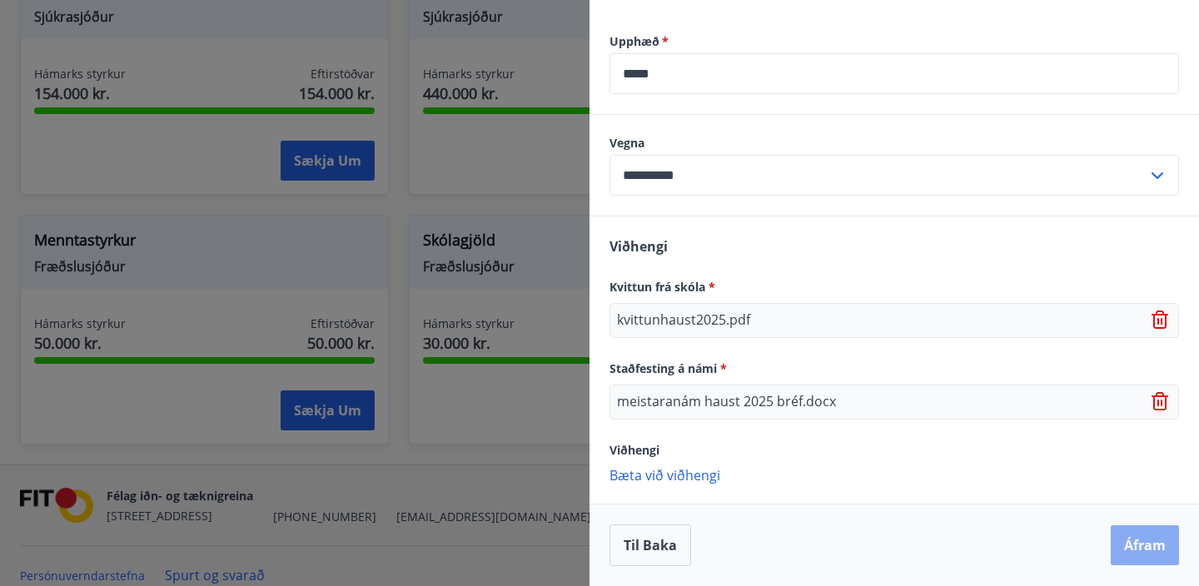
click at [1122, 536] on button "Áfram" at bounding box center [1145, 545] width 68 height 40
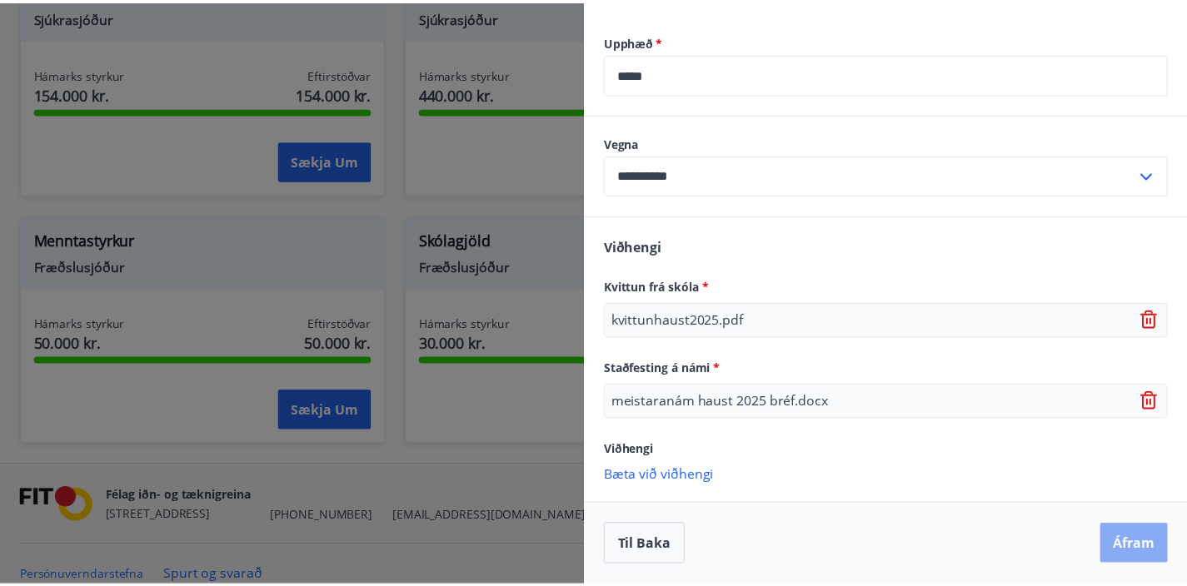
scroll to position [0, 0]
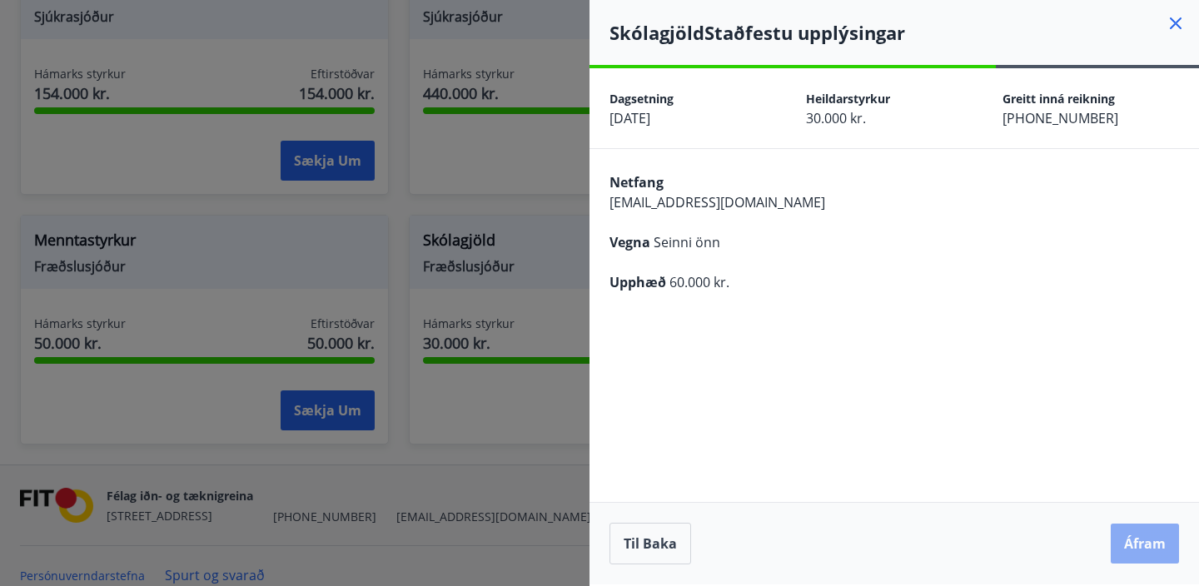
click at [1147, 530] on button "Áfram" at bounding box center [1145, 544] width 68 height 40
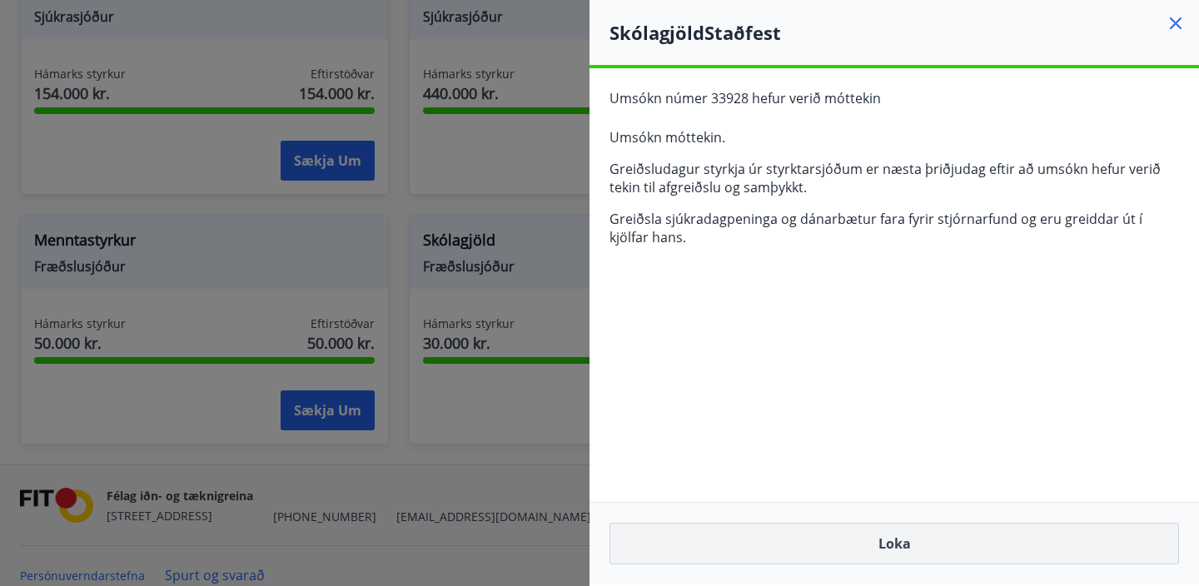
click at [894, 543] on button "Loka" at bounding box center [895, 544] width 570 height 42
